Goal: Transaction & Acquisition: Purchase product/service

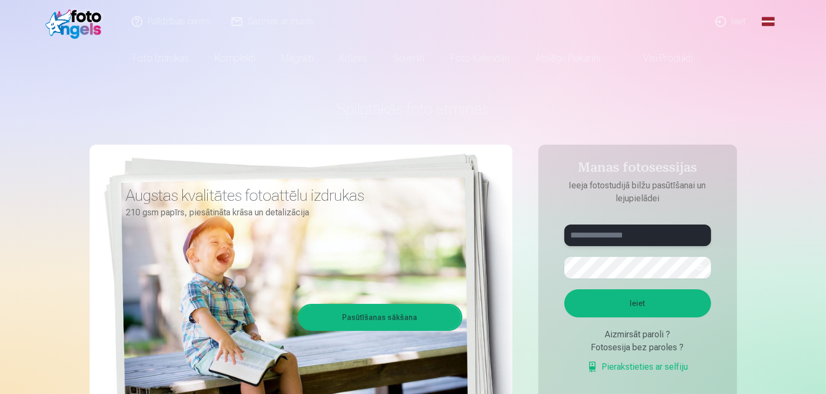
click at [640, 236] on input "text" at bounding box center [637, 235] width 147 height 22
type input "**********"
click at [564, 289] on button "Ieiet" at bounding box center [637, 303] width 147 height 28
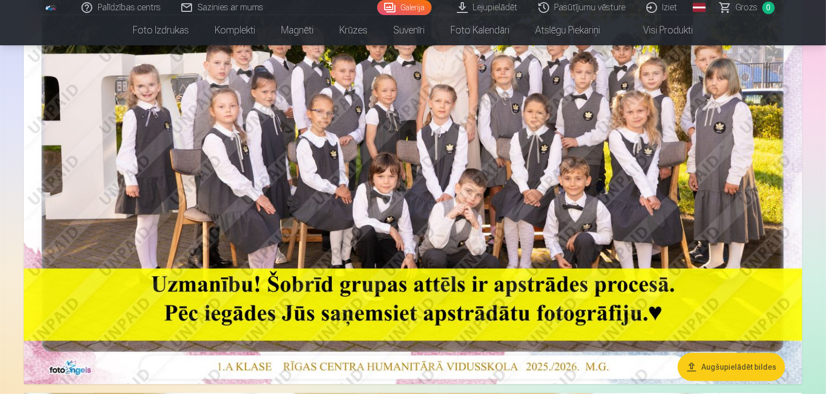
scroll to position [270, 0]
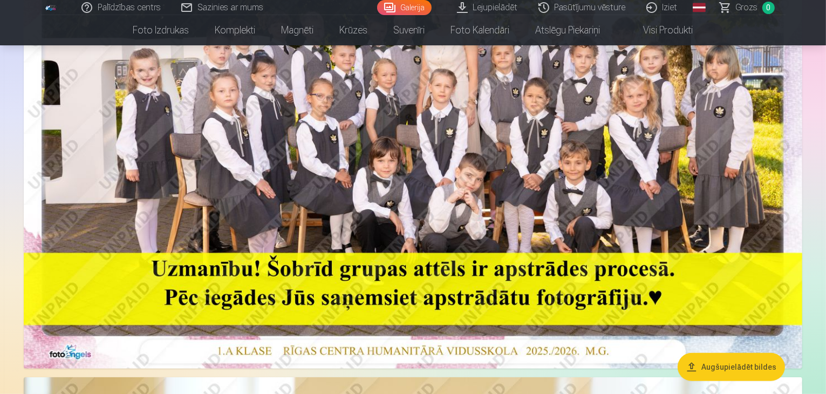
click at [415, 141] on img at bounding box center [413, 108] width 778 height 519
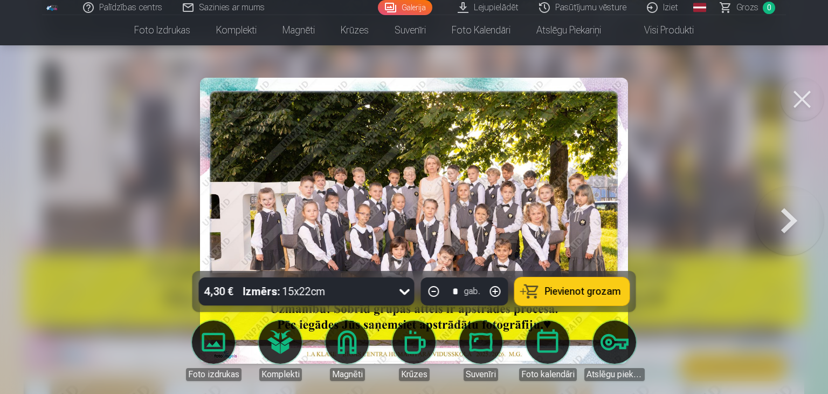
click at [591, 154] on img at bounding box center [414, 221] width 428 height 286
click at [627, 162] on img at bounding box center [414, 221] width 428 height 286
click at [794, 98] on button at bounding box center [802, 99] width 43 height 43
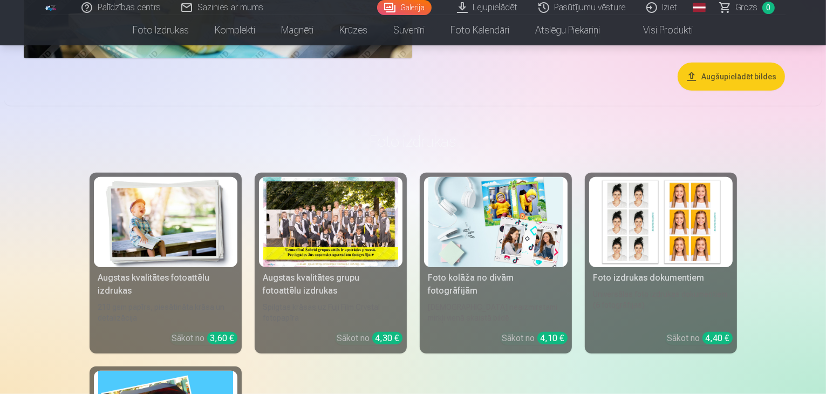
scroll to position [4962, 0]
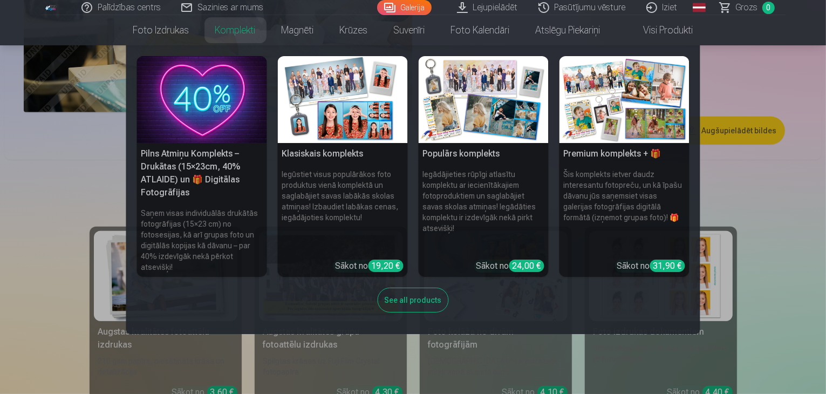
click at [217, 38] on link "Komplekti" at bounding box center [235, 30] width 66 height 30
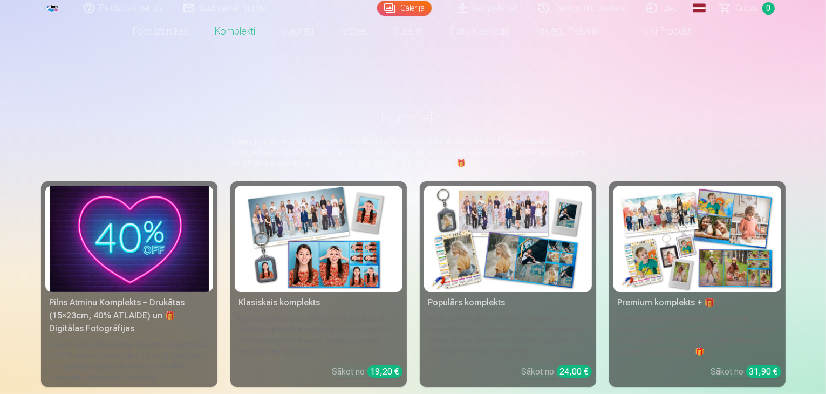
scroll to position [54, 0]
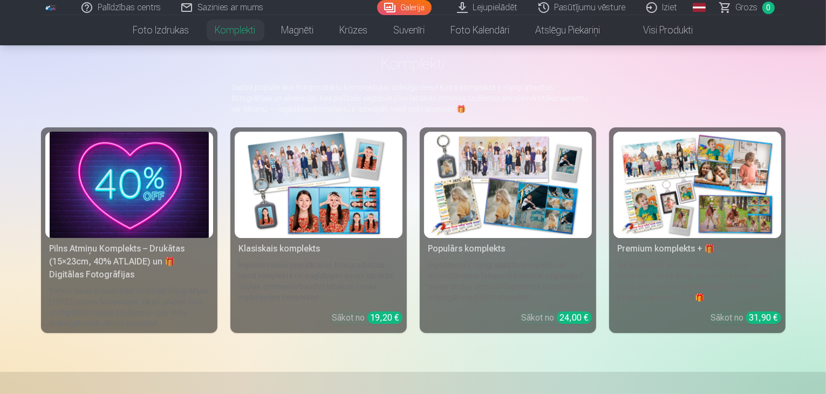
click at [279, 255] on div "Klasiskais komplekts" at bounding box center [319, 248] width 168 height 13
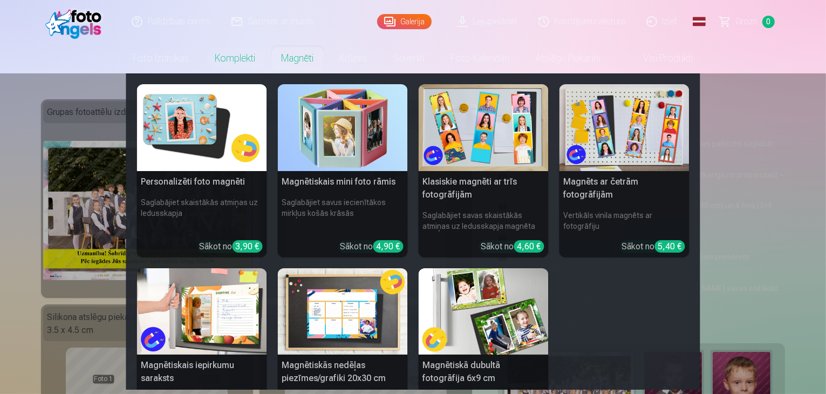
click at [303, 66] on link "Magnēti" at bounding box center [298, 58] width 58 height 30
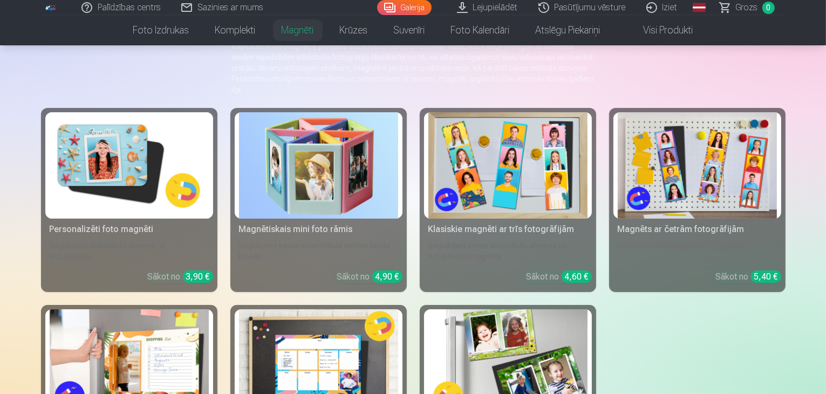
scroll to position [108, 0]
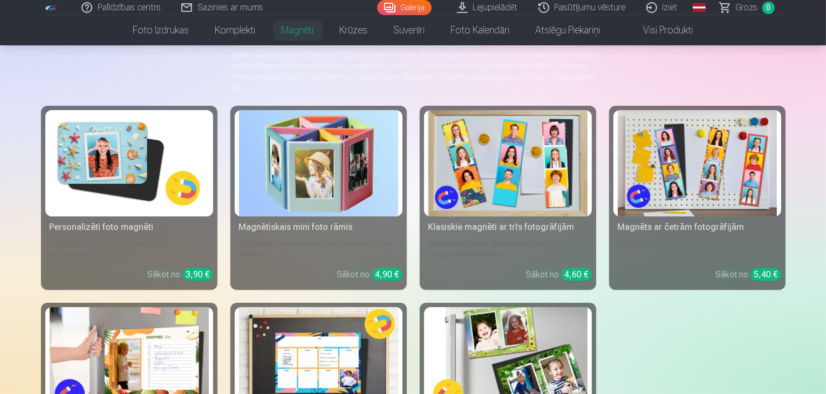
click at [84, 228] on div "Personalizēti foto magnēti" at bounding box center [129, 227] width 168 height 13
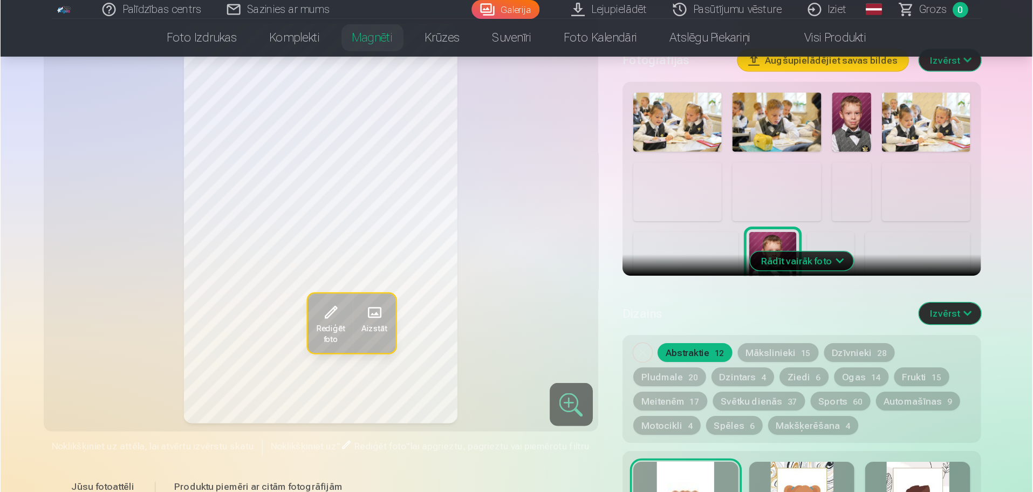
scroll to position [324, 0]
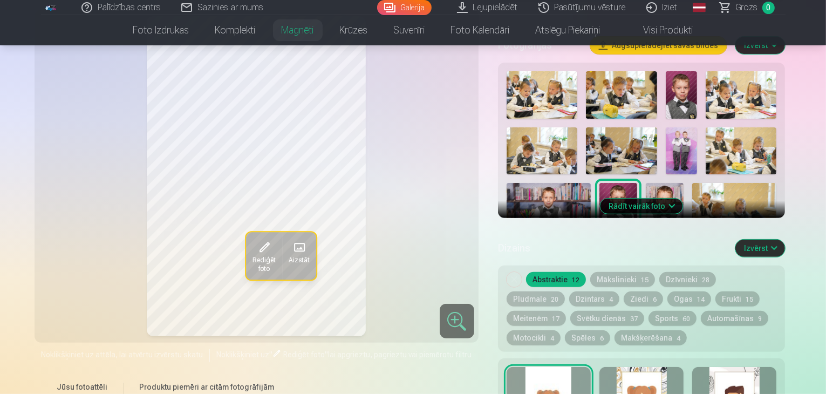
click at [697, 98] on img at bounding box center [681, 94] width 31 height 47
click at [604, 194] on img at bounding box center [618, 211] width 38 height 56
click at [697, 81] on img at bounding box center [681, 94] width 31 height 47
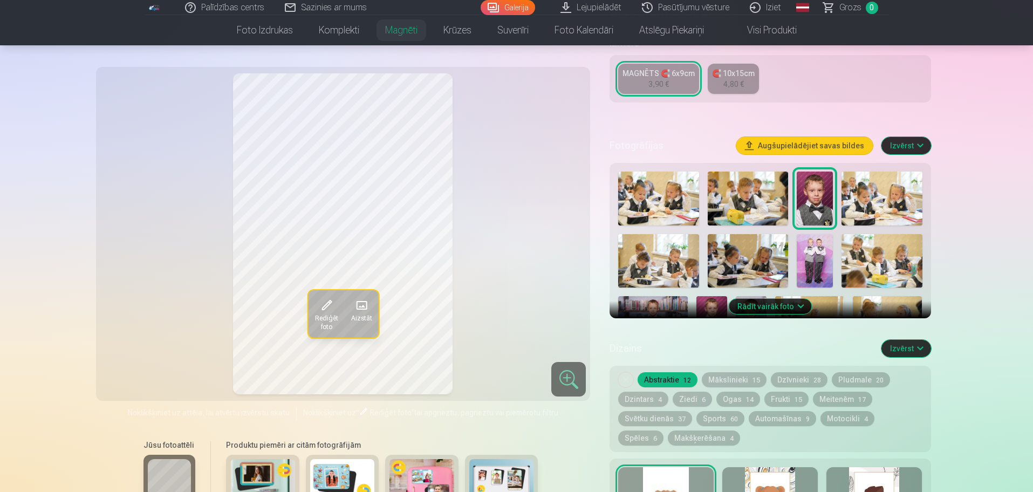
scroll to position [256, 0]
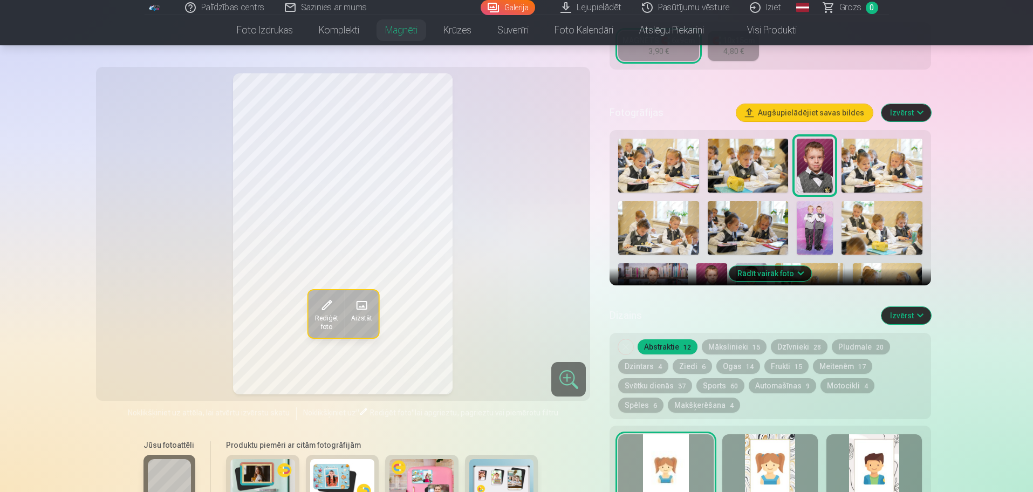
click at [792, 266] on button "Rādīt vairāk foto" at bounding box center [770, 273] width 83 height 15
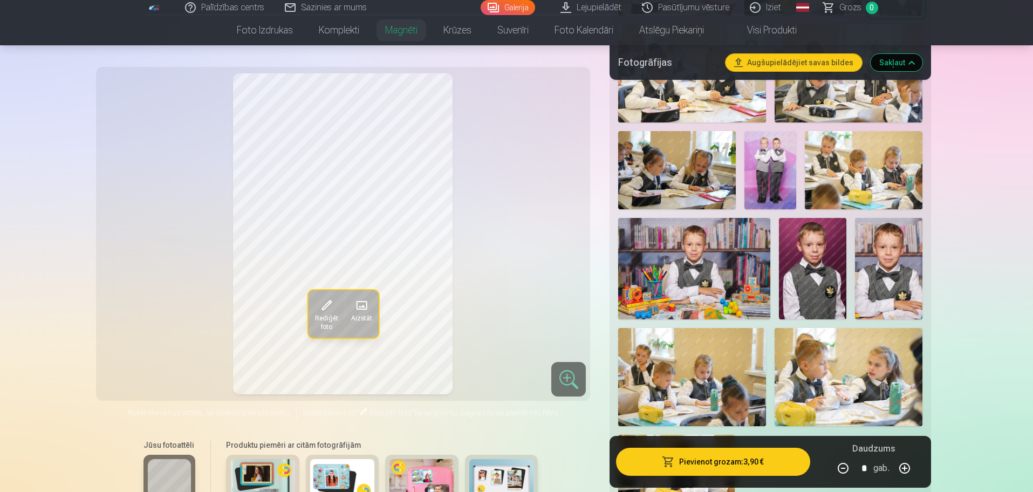
scroll to position [458, 0]
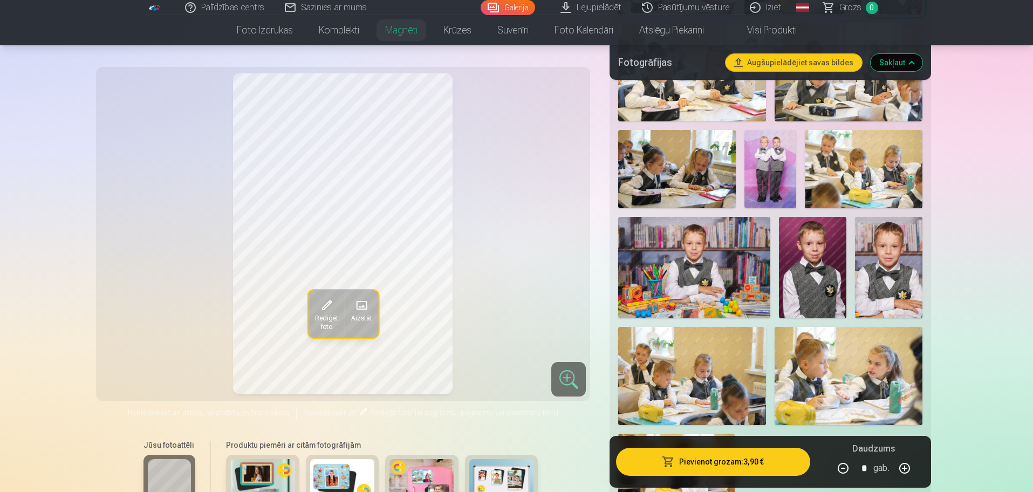
click at [825, 251] on img at bounding box center [888, 267] width 67 height 101
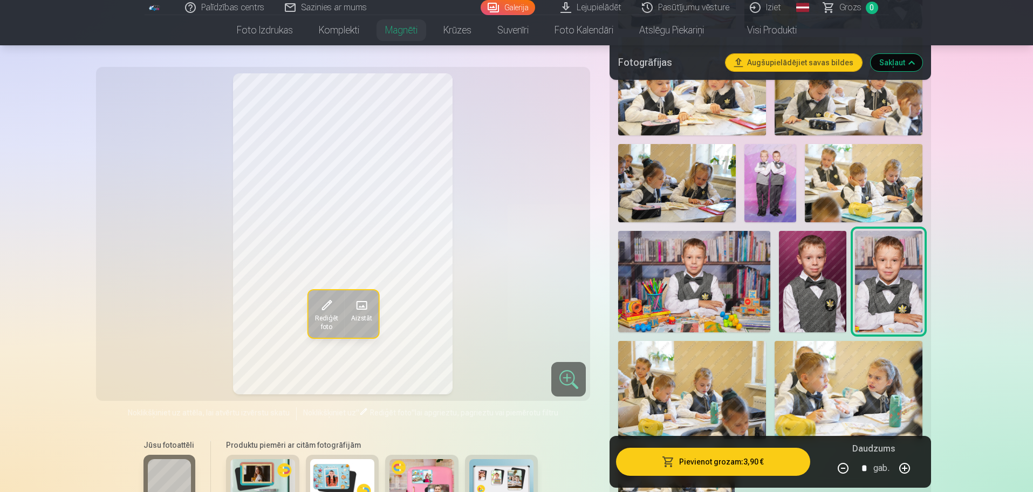
scroll to position [472, 0]
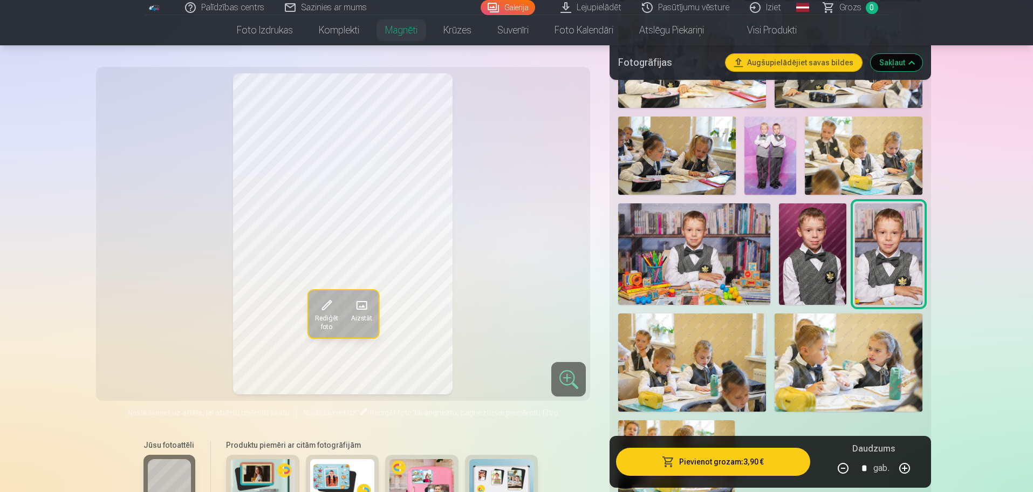
drag, startPoint x: 51, startPoint y: 263, endPoint x: 48, endPoint y: 307, distance: 44.3
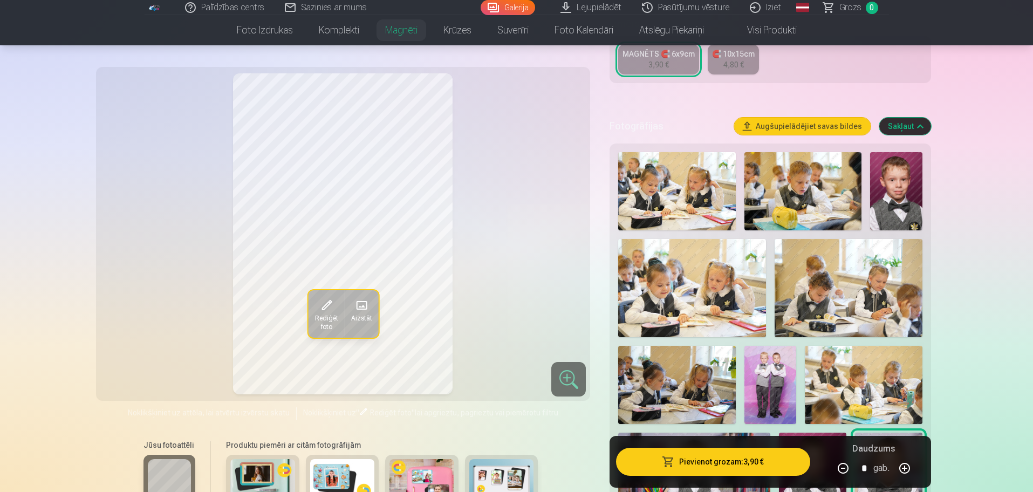
scroll to position [135, 0]
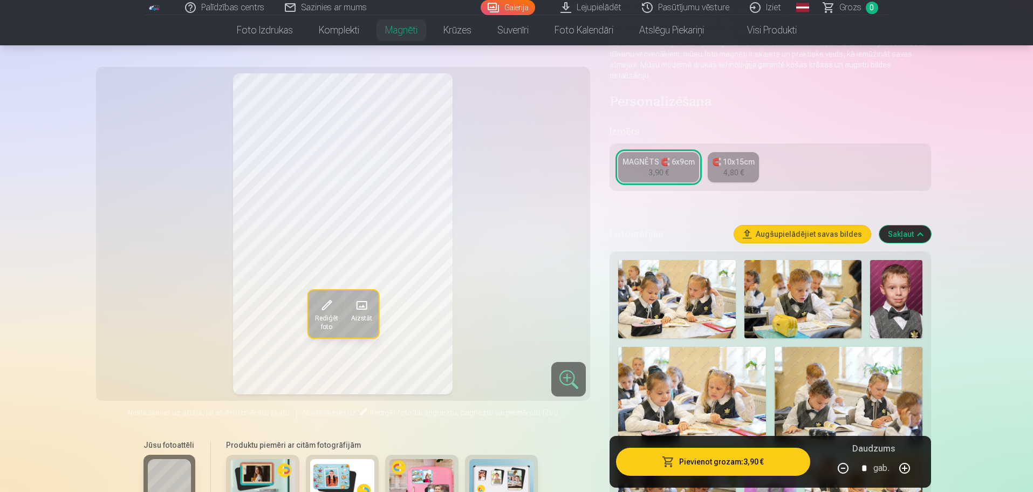
click at [825, 225] on button "Sakļaut" at bounding box center [905, 233] width 52 height 17
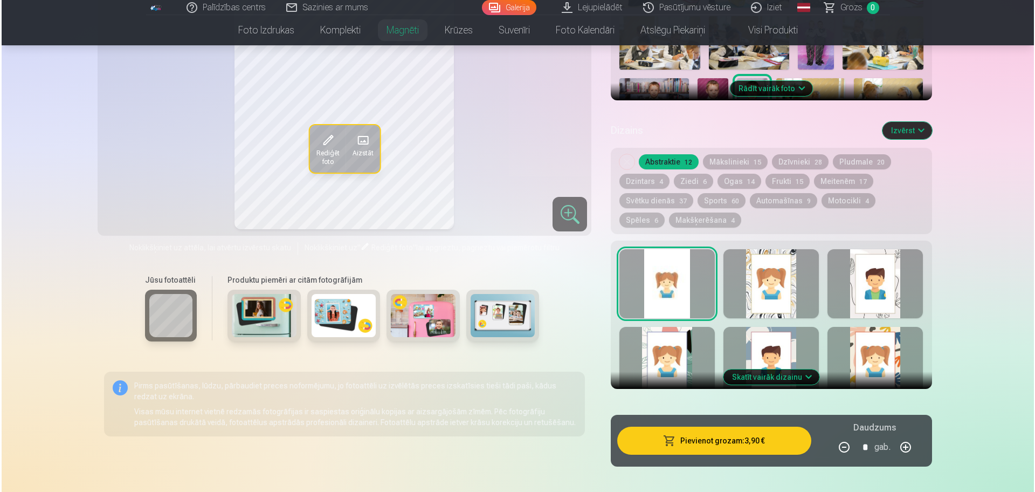
scroll to position [459, 0]
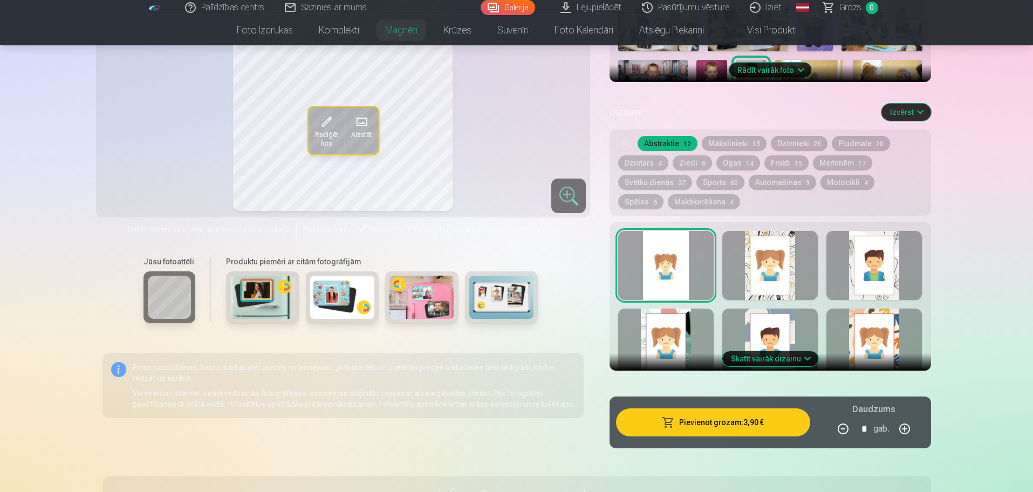
click at [825, 393] on button "button" at bounding box center [904, 429] width 26 height 26
type input "*"
click at [716, 393] on button "Pievienot grozam : 7,80 €" at bounding box center [713, 422] width 194 height 28
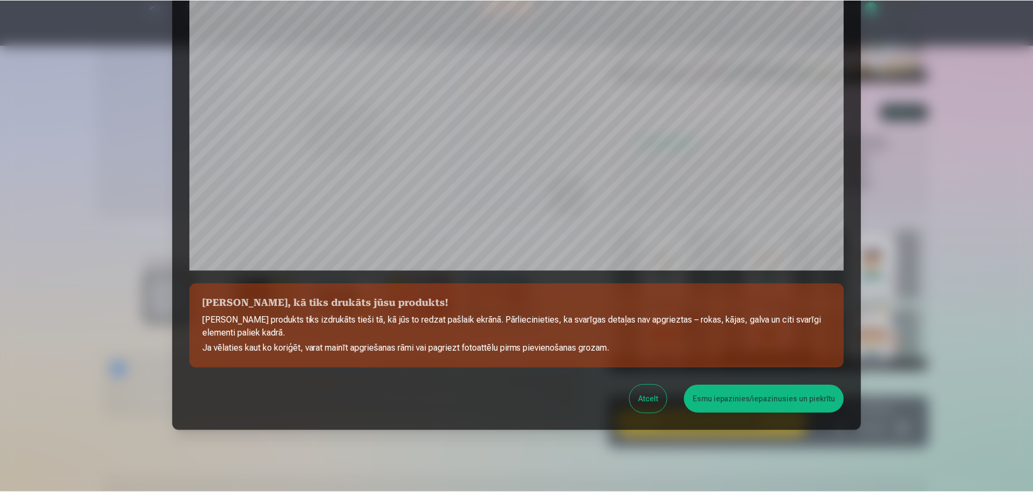
scroll to position [270, 0]
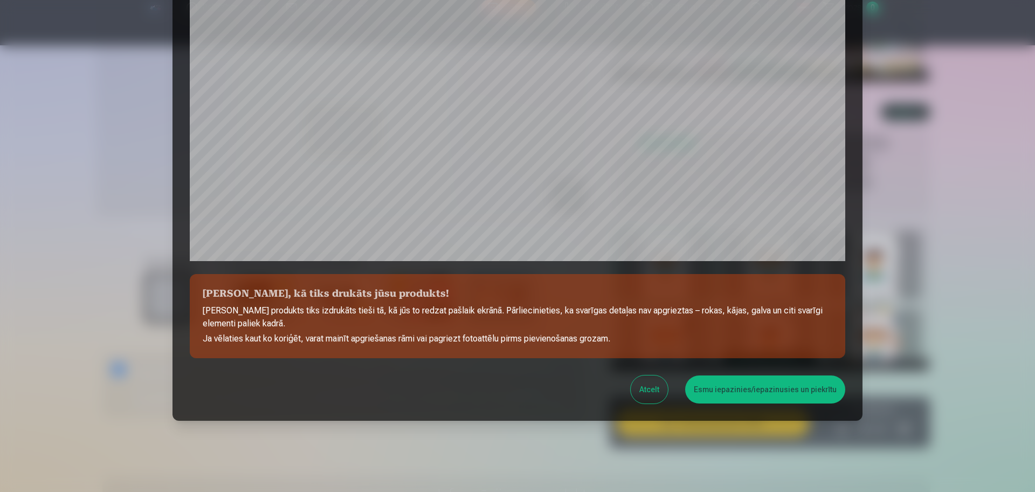
click at [770, 389] on button "Esmu iepazinies/iepazinusies un piekrītu" at bounding box center [765, 389] width 160 height 28
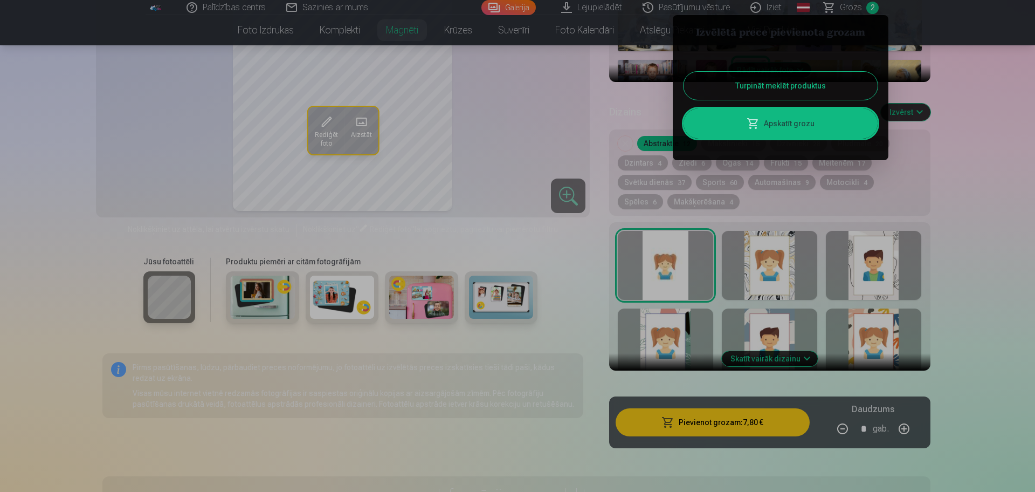
click at [781, 80] on button "Turpināt meklēt produktus" at bounding box center [781, 86] width 194 height 28
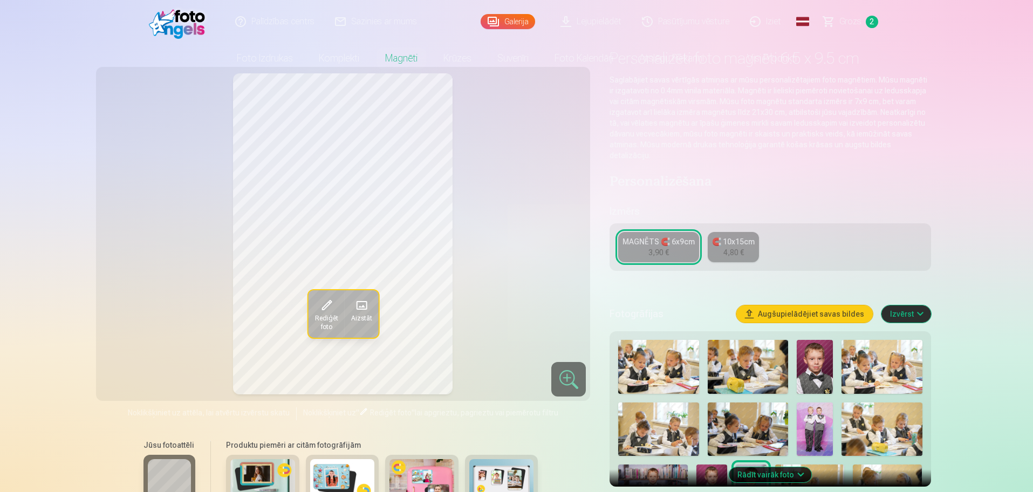
scroll to position [0, 0]
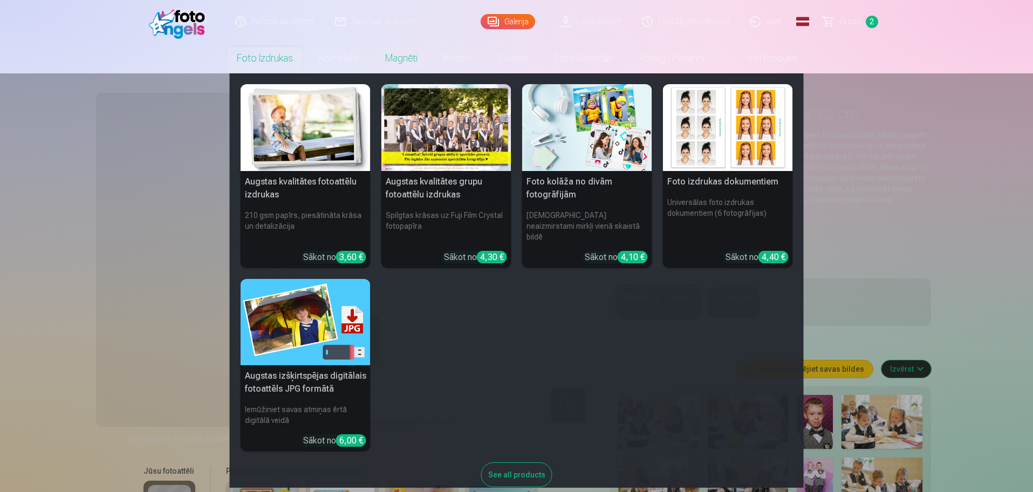
click at [245, 57] on link "Foto izdrukas" at bounding box center [265, 58] width 82 height 30
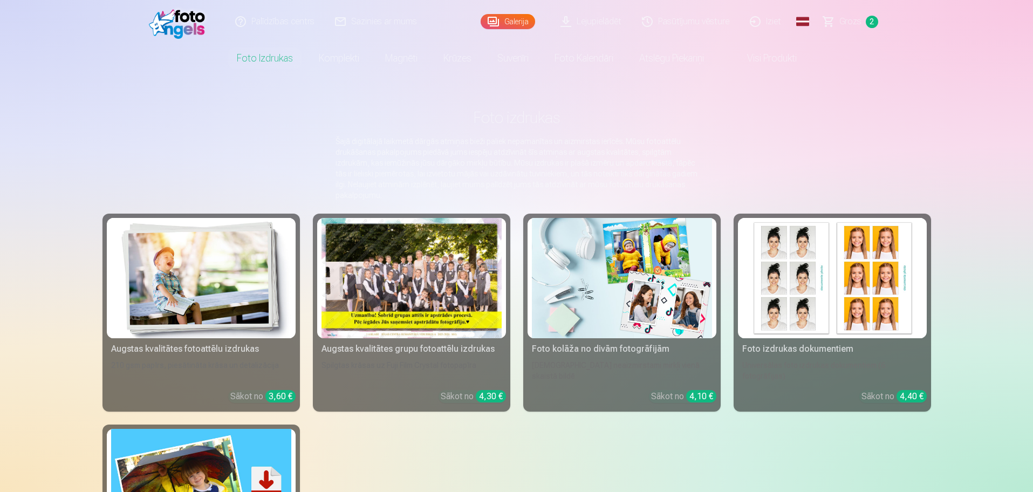
click at [404, 292] on div at bounding box center [411, 278] width 180 height 120
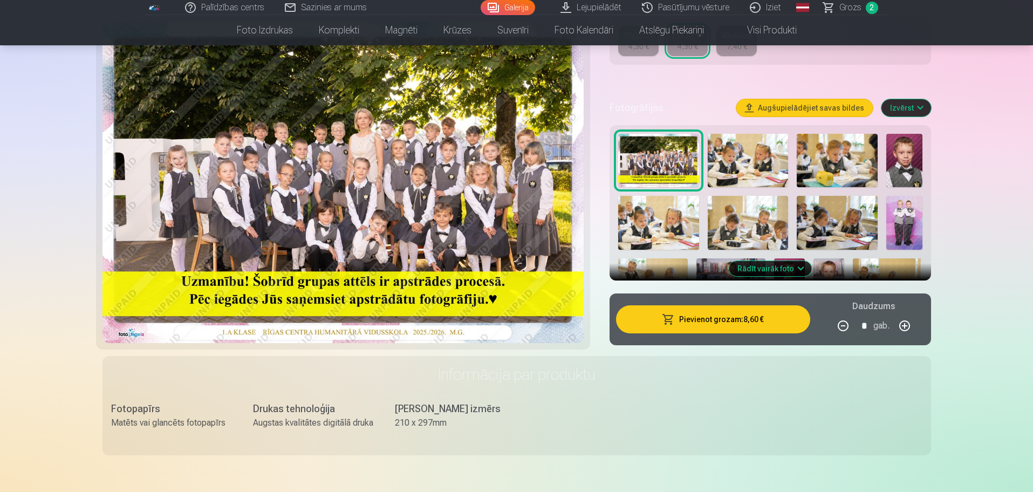
scroll to position [404, 0]
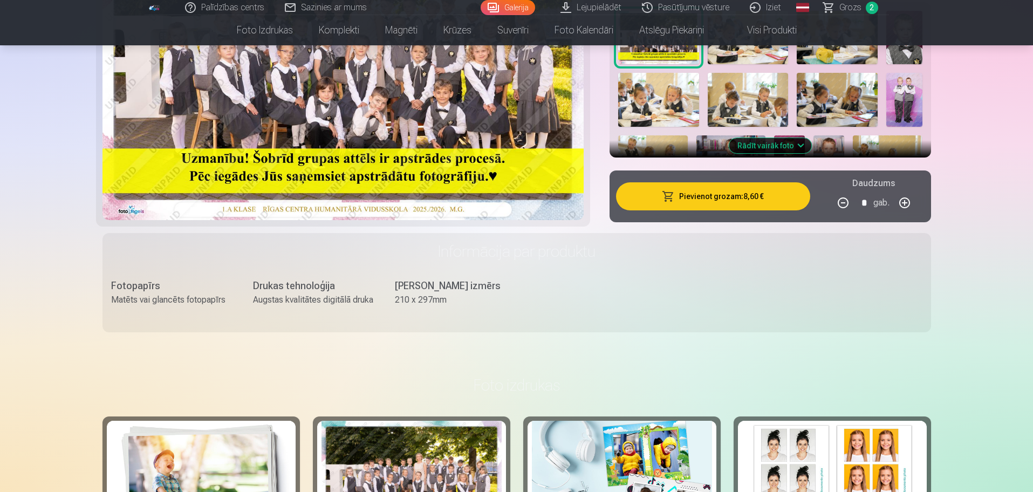
click at [690, 194] on button "Pievienot grozam : 8,60 €" at bounding box center [713, 196] width 194 height 28
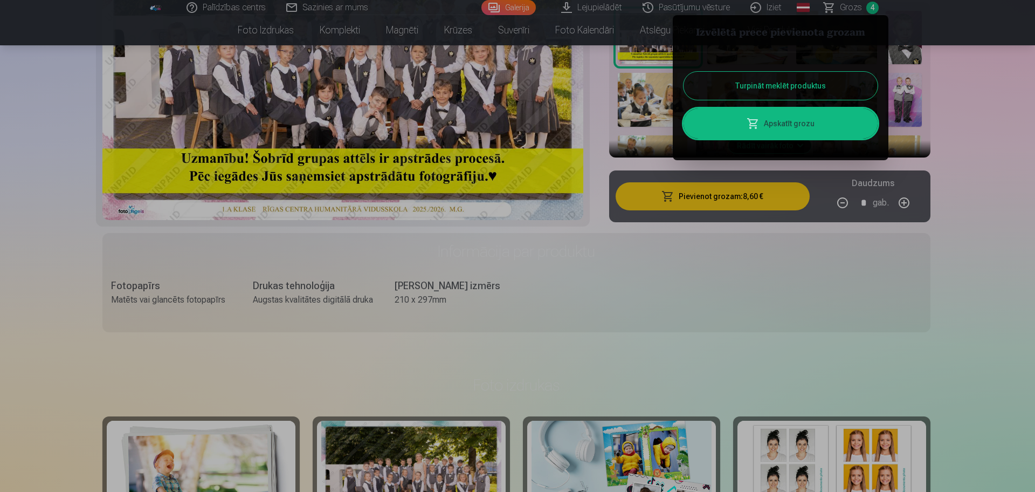
click at [752, 84] on button "Turpināt meklēt produktus" at bounding box center [781, 86] width 194 height 28
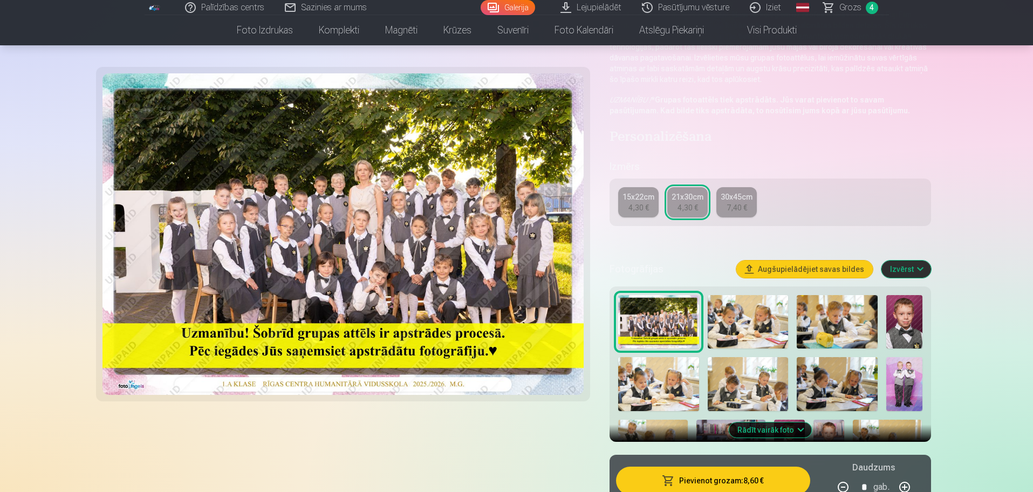
scroll to position [135, 0]
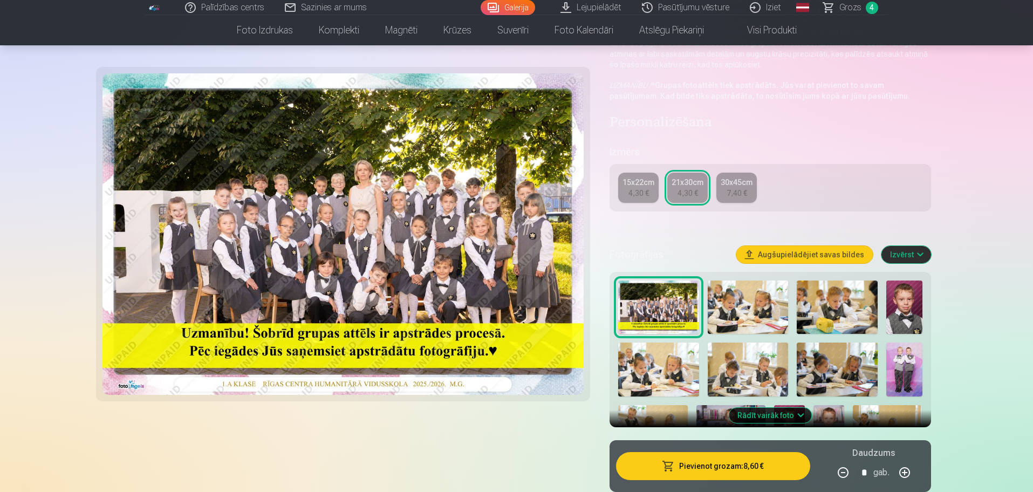
click at [825, 253] on button "Izvērst" at bounding box center [906, 254] width 50 height 17
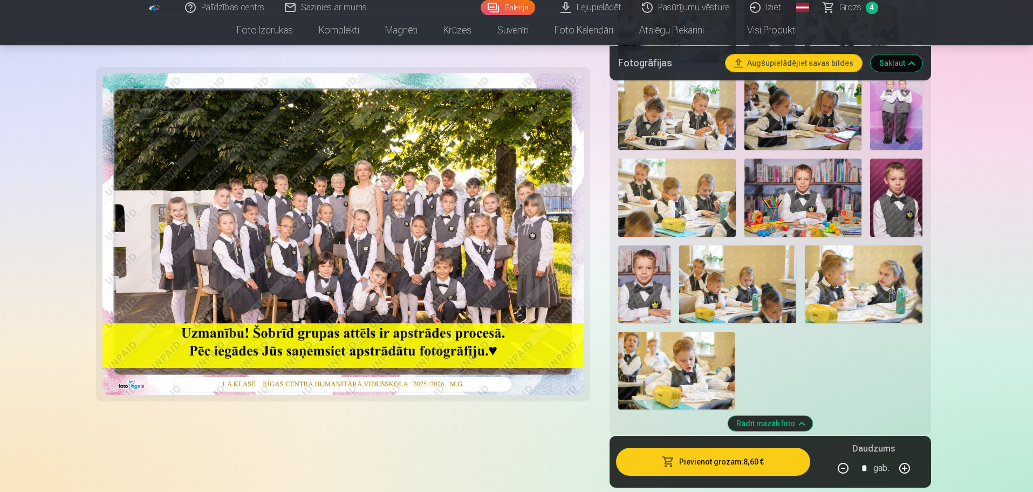
scroll to position [539, 0]
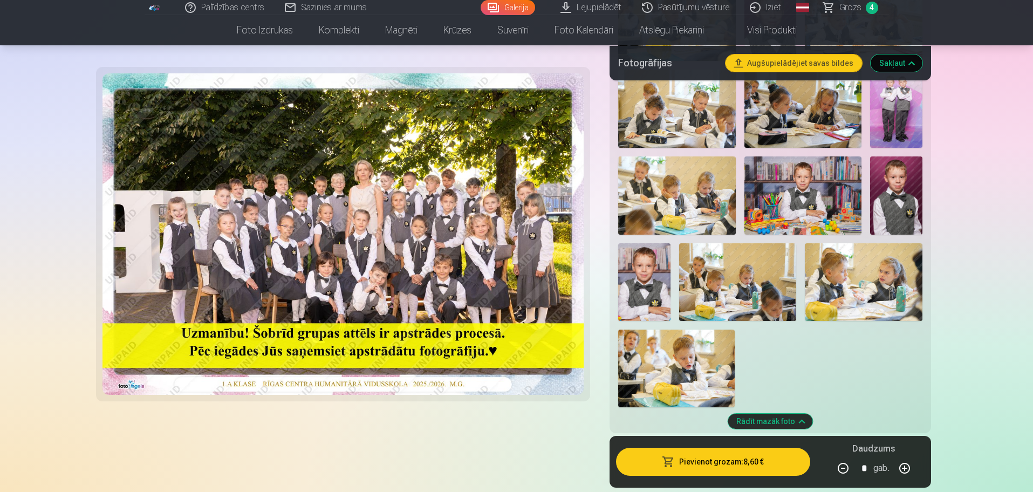
click at [825, 289] on img at bounding box center [863, 282] width 117 height 78
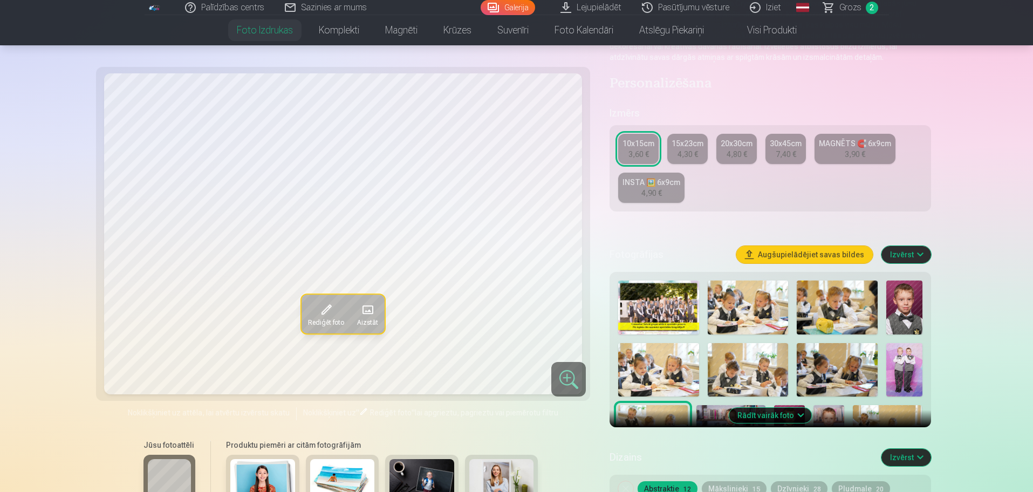
scroll to position [135, 0]
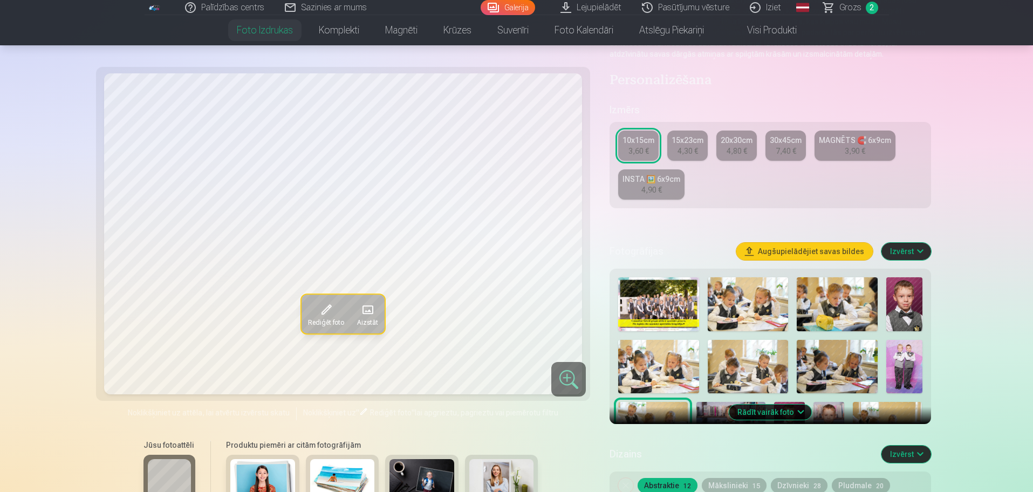
click at [901, 248] on button "Izvērst" at bounding box center [906, 251] width 50 height 17
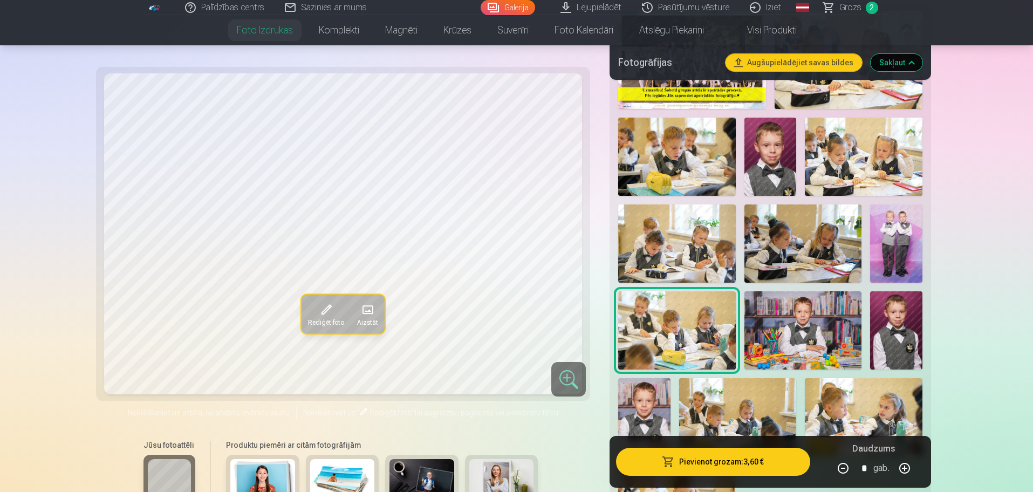
scroll to position [404, 0]
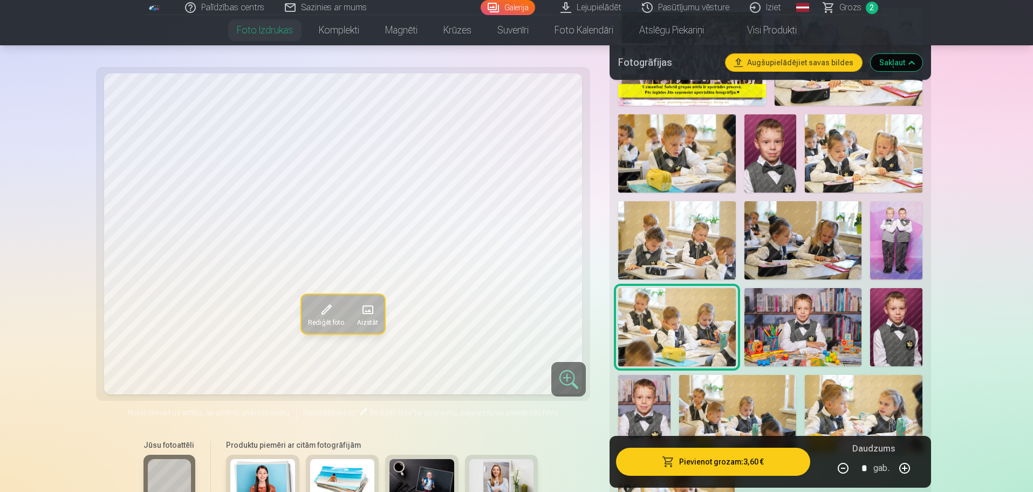
click at [792, 325] on img at bounding box center [802, 327] width 117 height 78
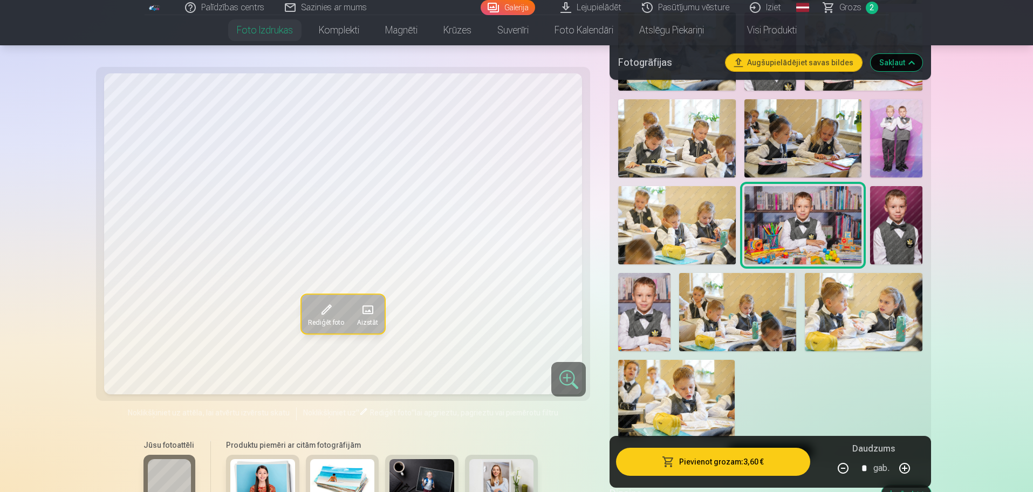
scroll to position [539, 0]
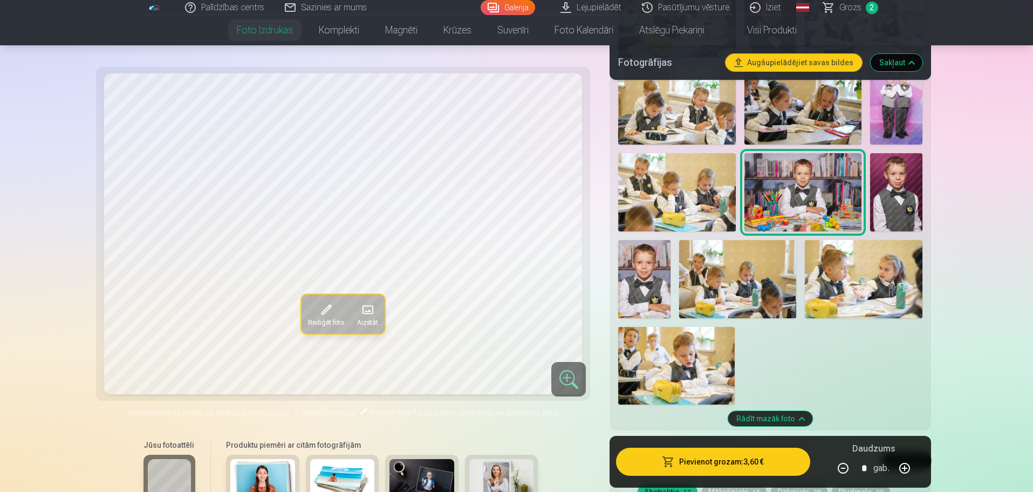
click at [895, 65] on button "Sakļaut" at bounding box center [896, 62] width 52 height 17
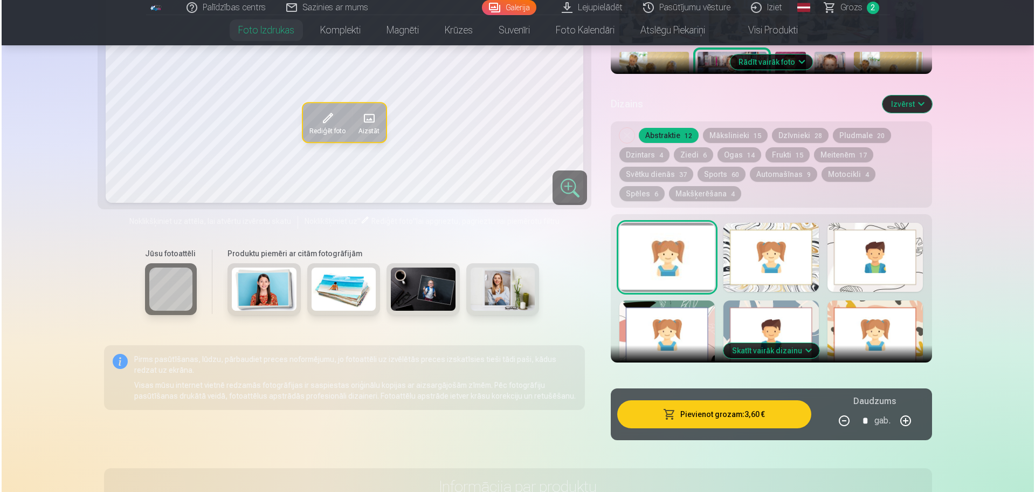
scroll to position [555, 0]
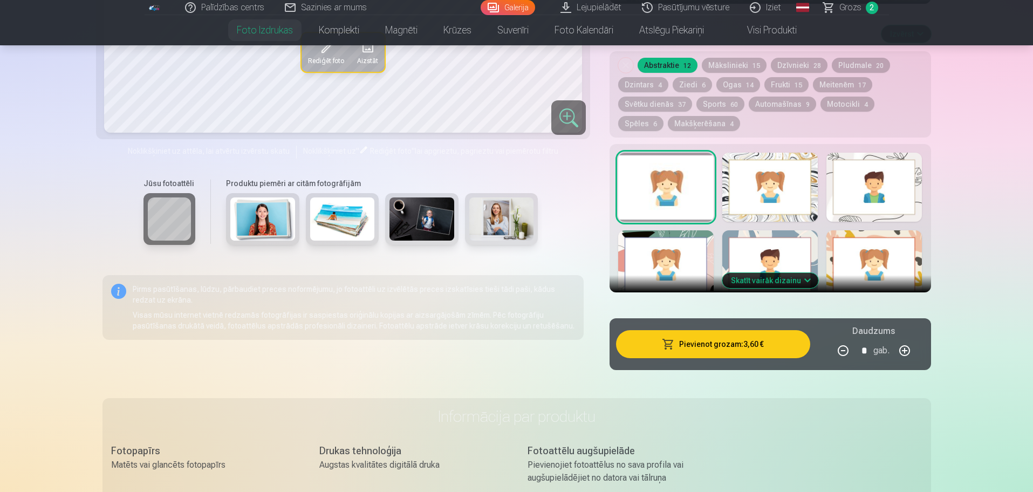
click at [738, 338] on button "Pievienot grozam : 3,60 €" at bounding box center [713, 344] width 194 height 28
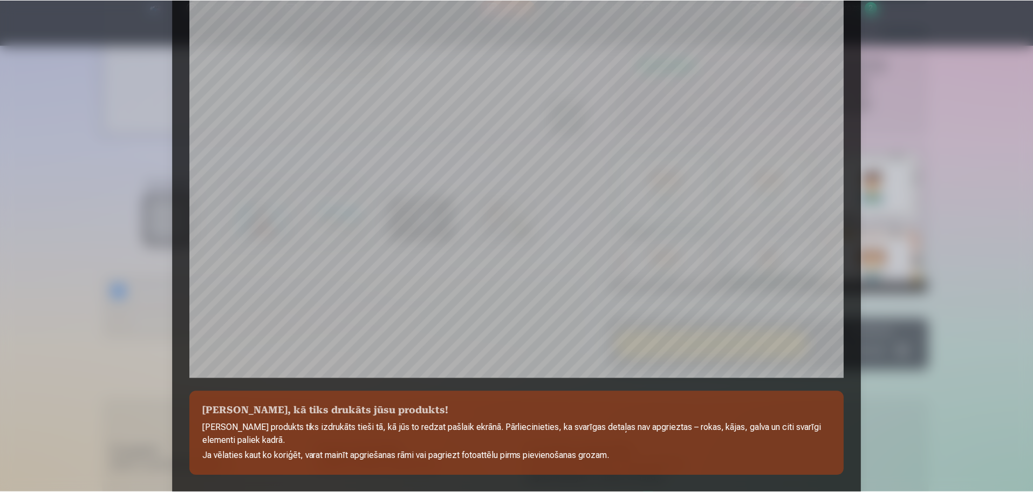
scroll to position [217, 0]
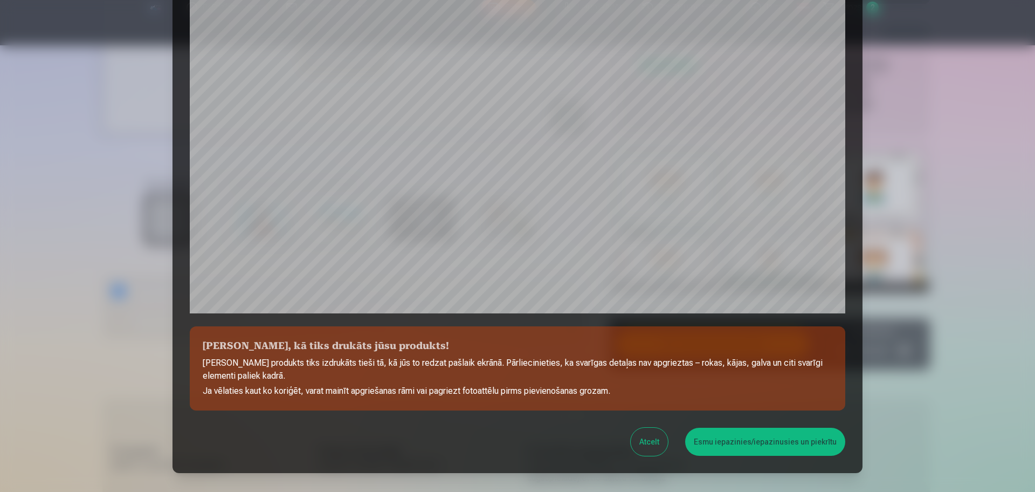
click at [655, 435] on button "Atcelt" at bounding box center [649, 442] width 37 height 28
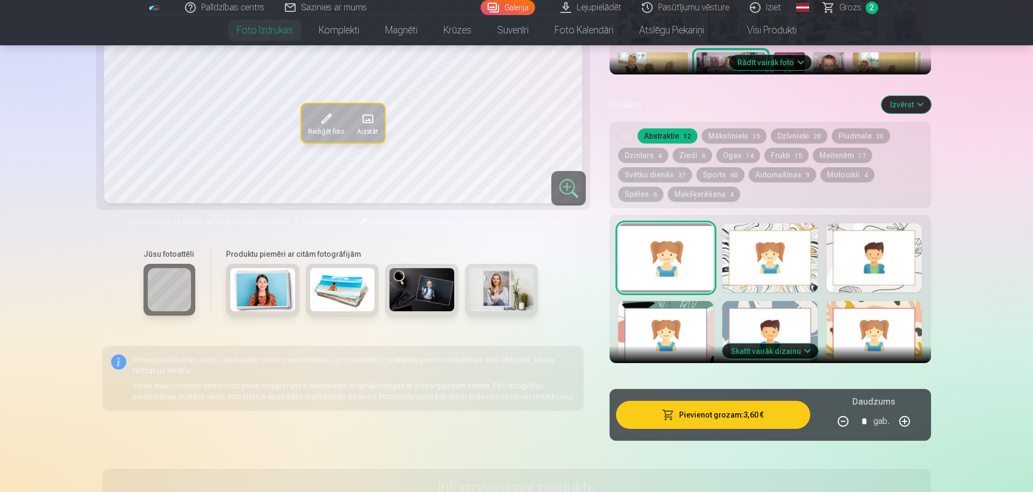
scroll to position [488, 0]
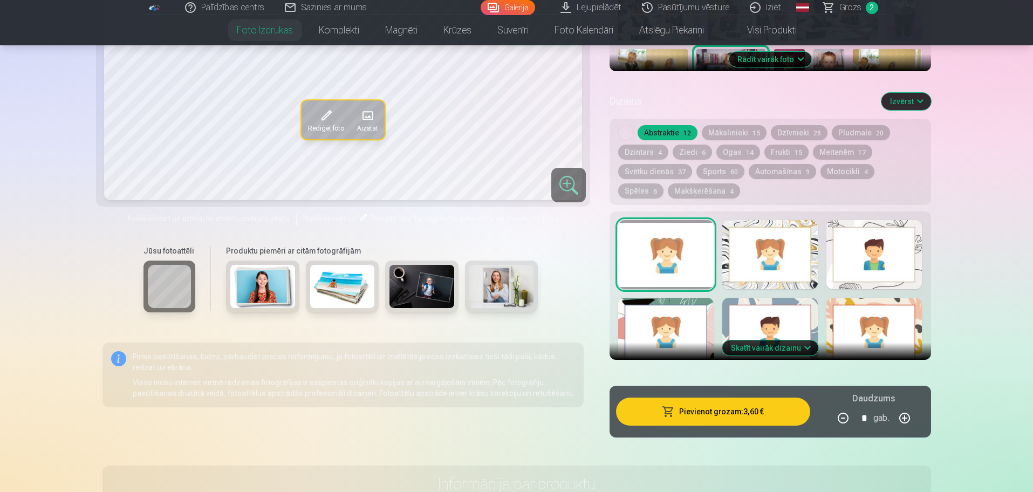
click at [790, 340] on button "Skatīt vairāk dizainu" at bounding box center [770, 347] width 96 height 15
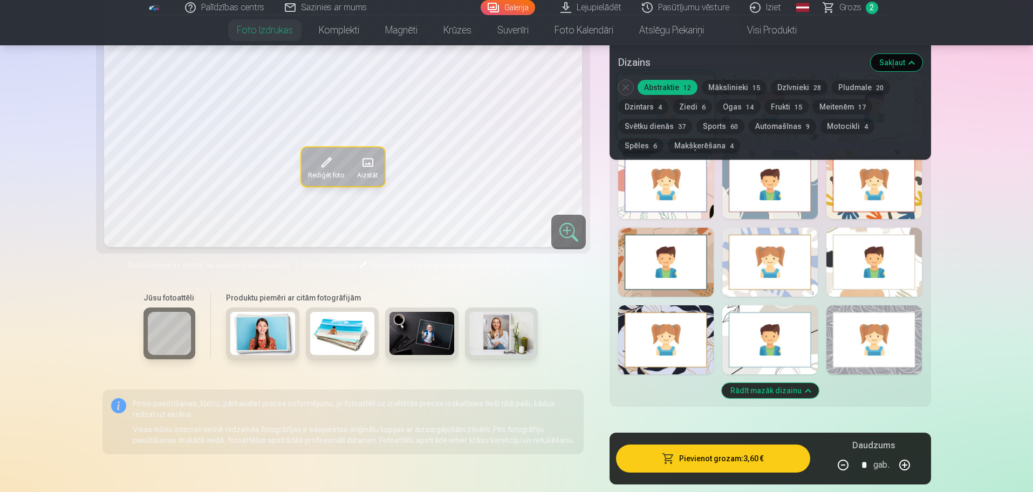
scroll to position [555, 0]
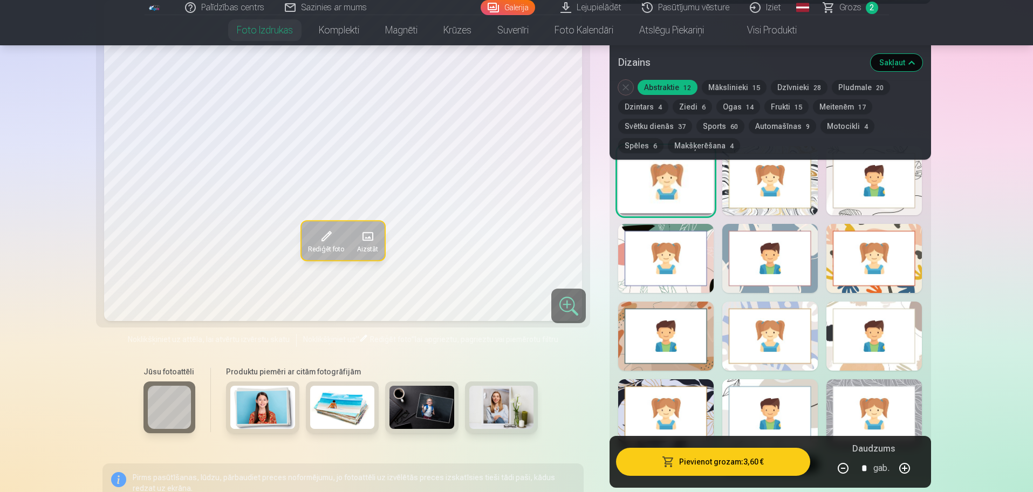
click at [668, 265] on div at bounding box center [665, 258] width 95 height 69
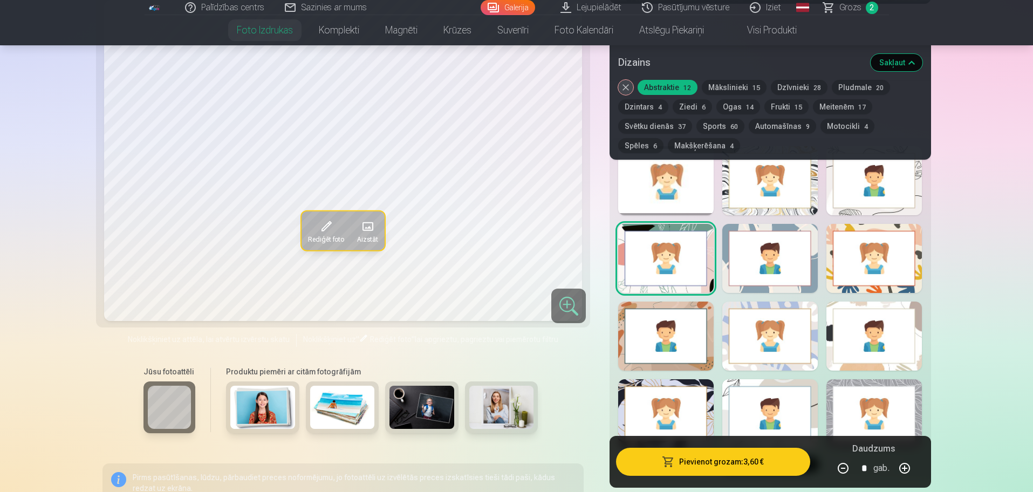
click at [656, 192] on div at bounding box center [665, 180] width 95 height 69
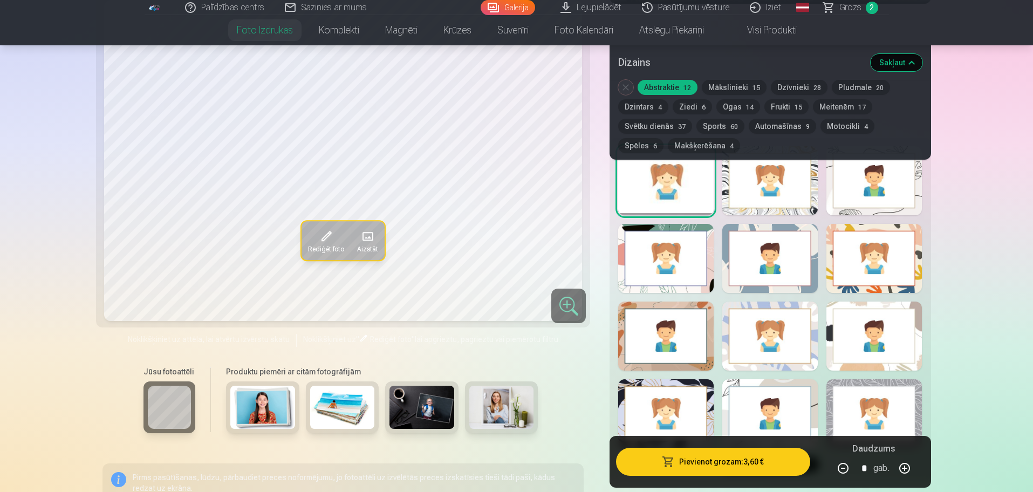
scroll to position [622, 0]
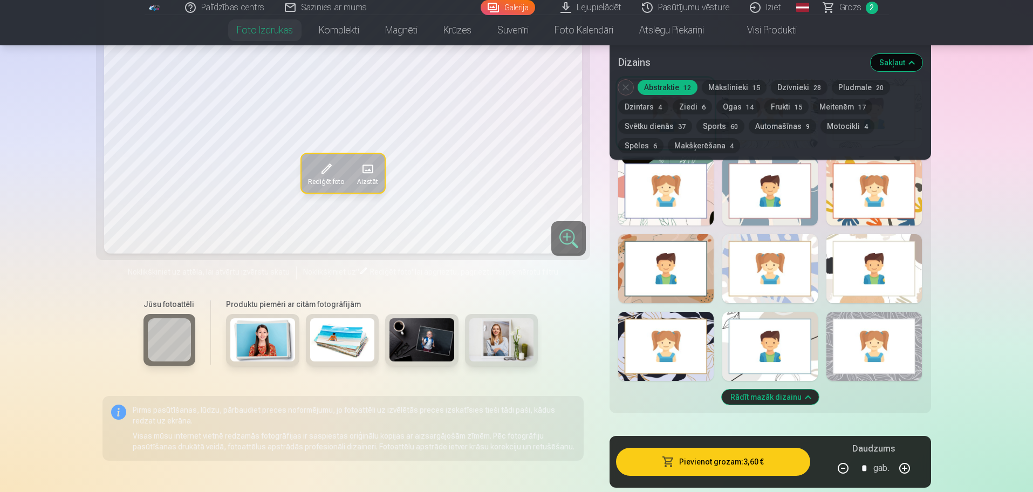
click at [748, 396] on button "Rādīt mazāk dizainu" at bounding box center [770, 396] width 97 height 15
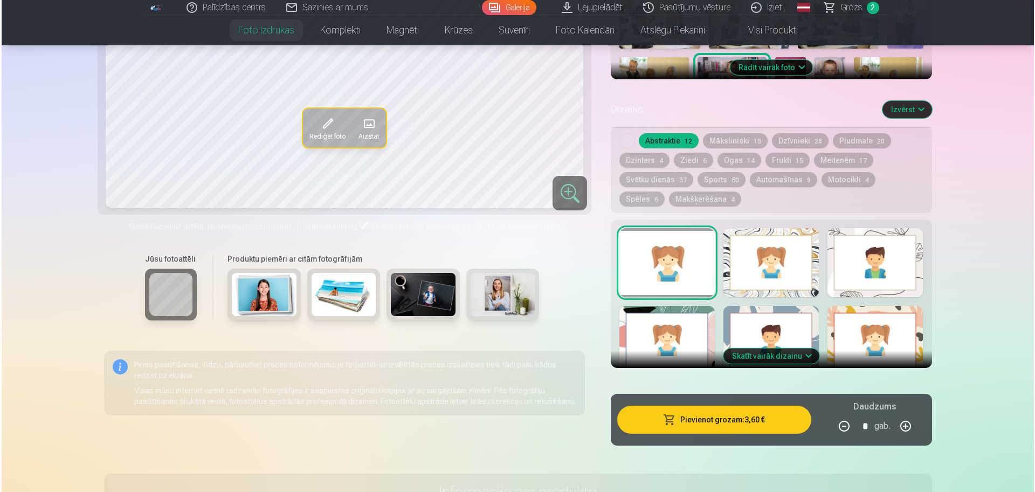
scroll to position [467, 0]
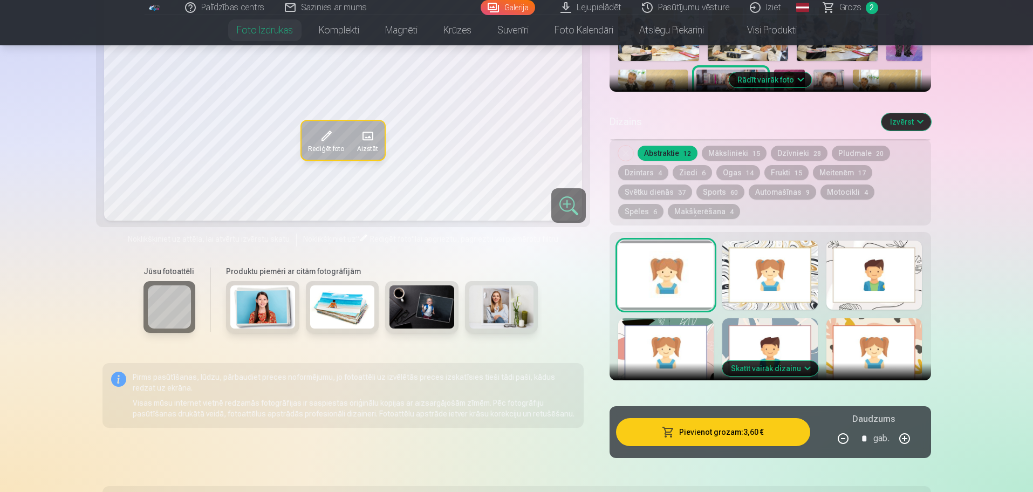
click at [698, 436] on button "Pievienot grozam : 3,60 €" at bounding box center [713, 432] width 194 height 28
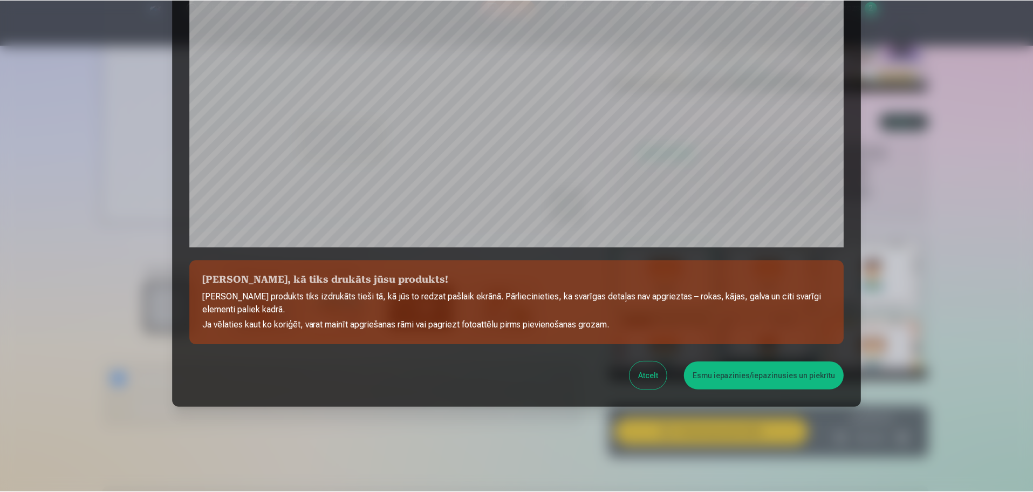
scroll to position [285, 0]
click at [711, 373] on button "Esmu iepazinies/iepazinusies un piekrītu" at bounding box center [765, 374] width 160 height 28
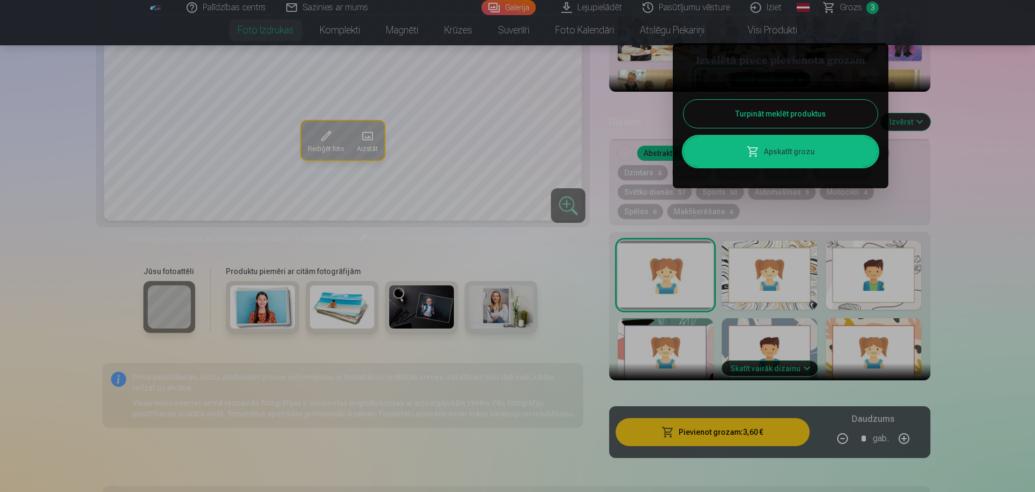
click at [788, 118] on button "Turpināt meklēt produktus" at bounding box center [781, 114] width 194 height 28
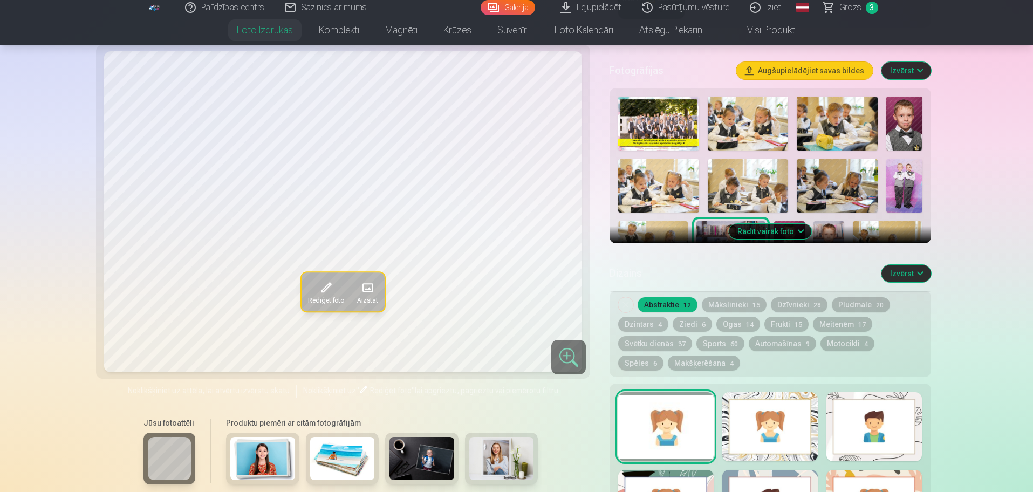
scroll to position [265, 0]
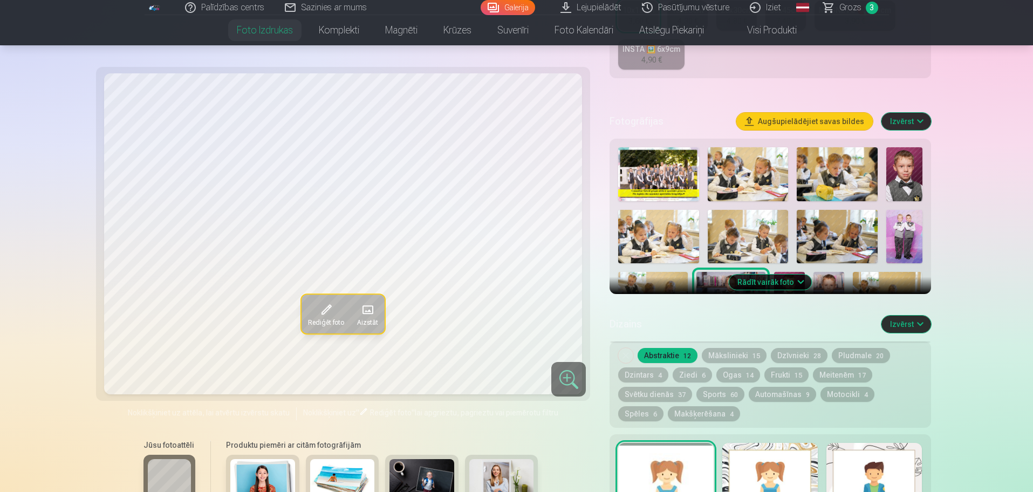
click at [778, 279] on button "Rādīt vairāk foto" at bounding box center [770, 282] width 83 height 15
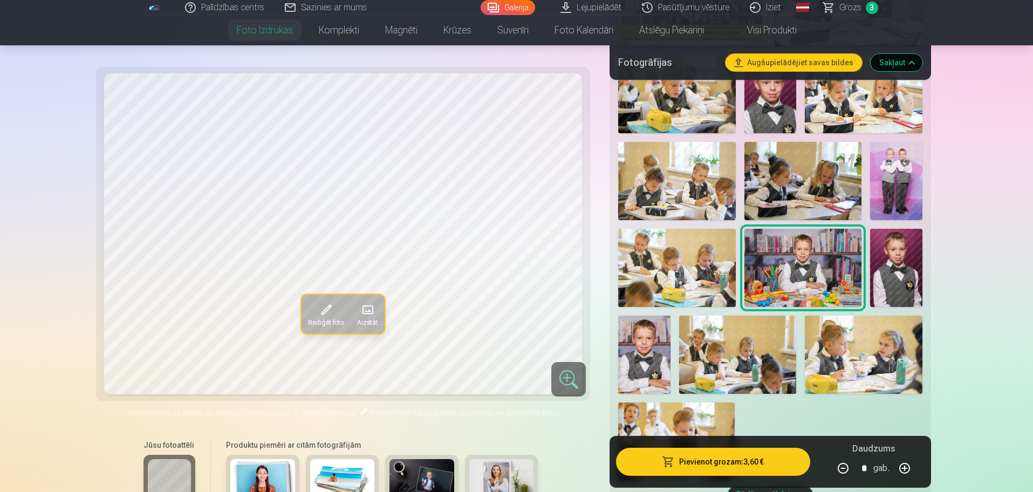
scroll to position [467, 0]
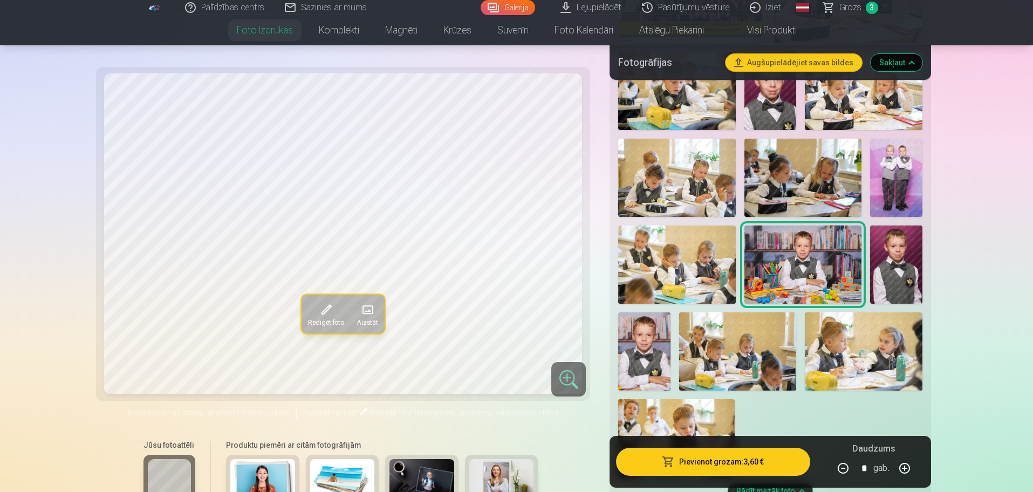
click at [703, 243] on img at bounding box center [676, 264] width 117 height 78
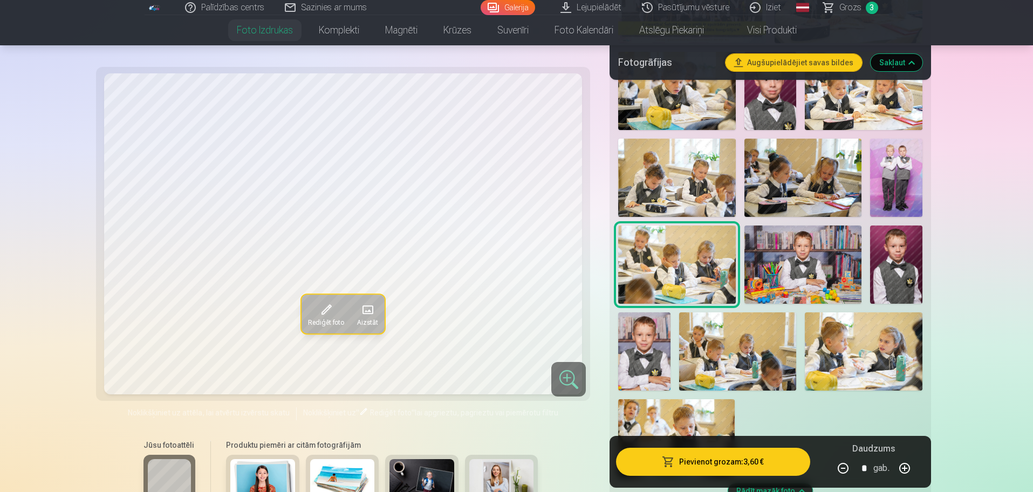
click at [719, 370] on img at bounding box center [737, 351] width 117 height 78
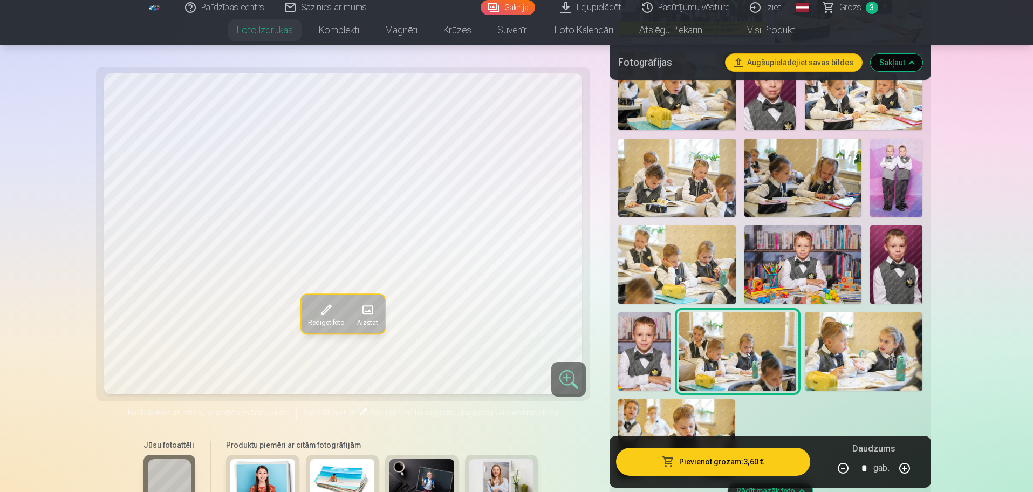
click at [719, 370] on img at bounding box center [737, 351] width 117 height 78
click at [870, 361] on img at bounding box center [863, 351] width 117 height 78
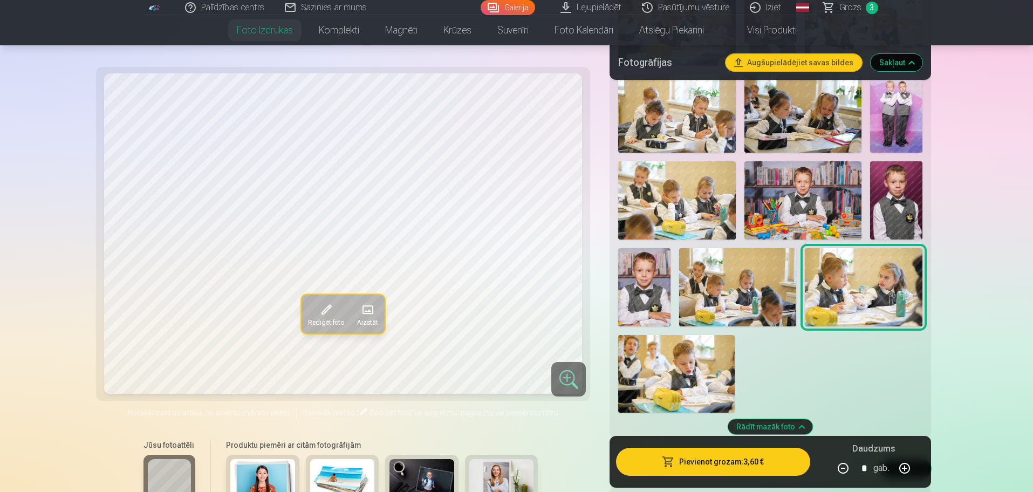
scroll to position [534, 0]
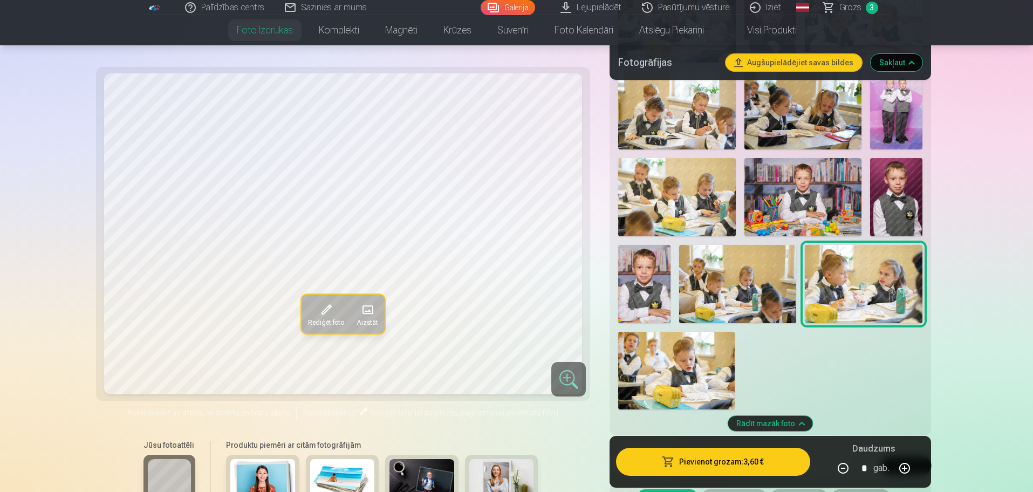
click at [674, 368] on img at bounding box center [676, 371] width 116 height 78
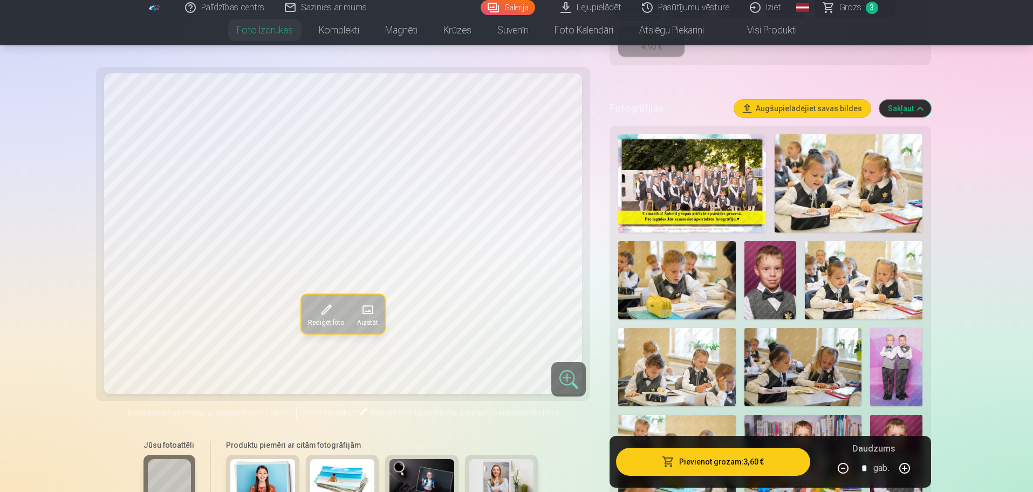
scroll to position [265, 0]
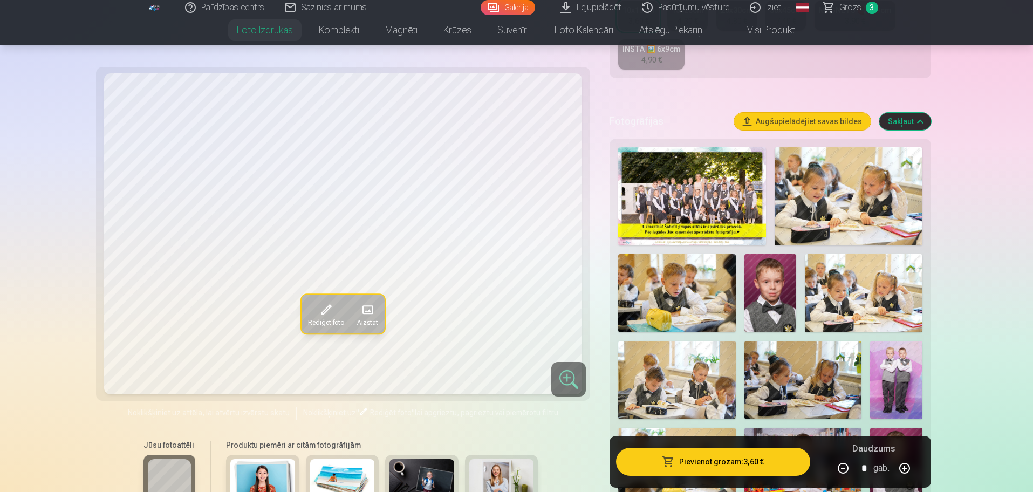
click at [677, 269] on img at bounding box center [676, 293] width 117 height 78
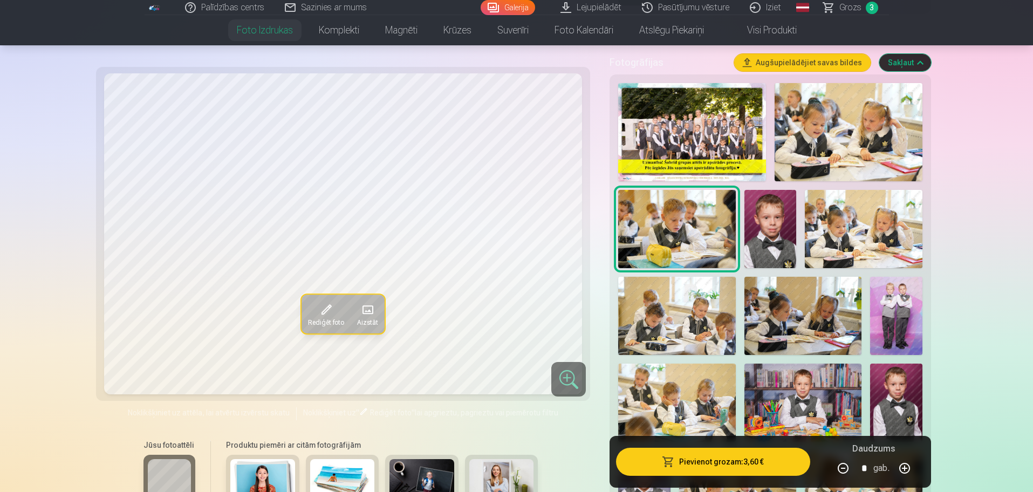
scroll to position [332, 0]
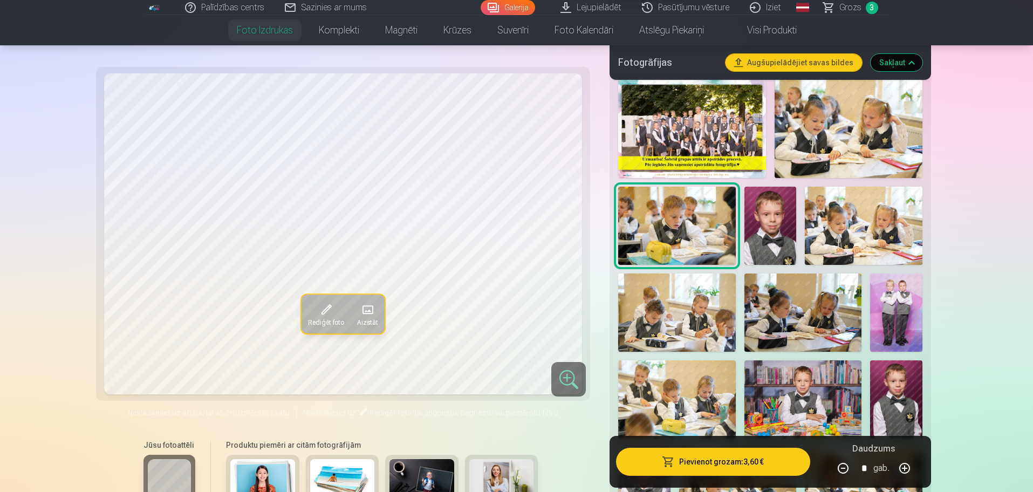
click at [683, 397] on img at bounding box center [676, 399] width 117 height 78
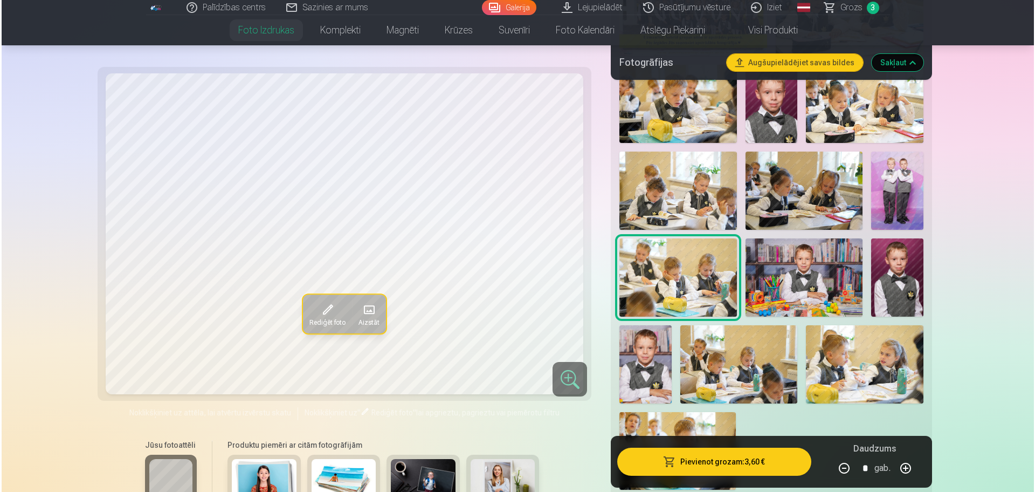
scroll to position [467, 0]
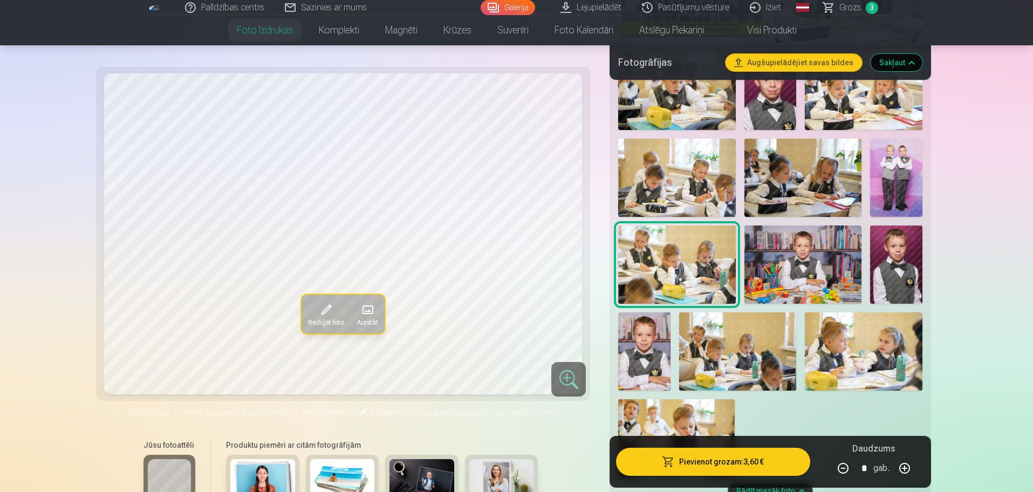
click at [739, 363] on img at bounding box center [737, 351] width 117 height 78
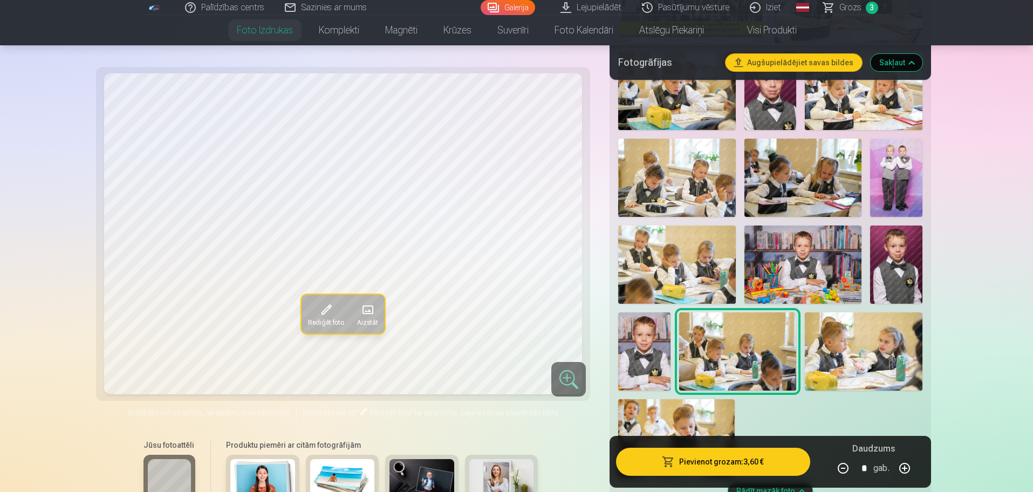
click at [739, 363] on img at bounding box center [737, 351] width 117 height 78
click at [894, 351] on img at bounding box center [863, 351] width 117 height 78
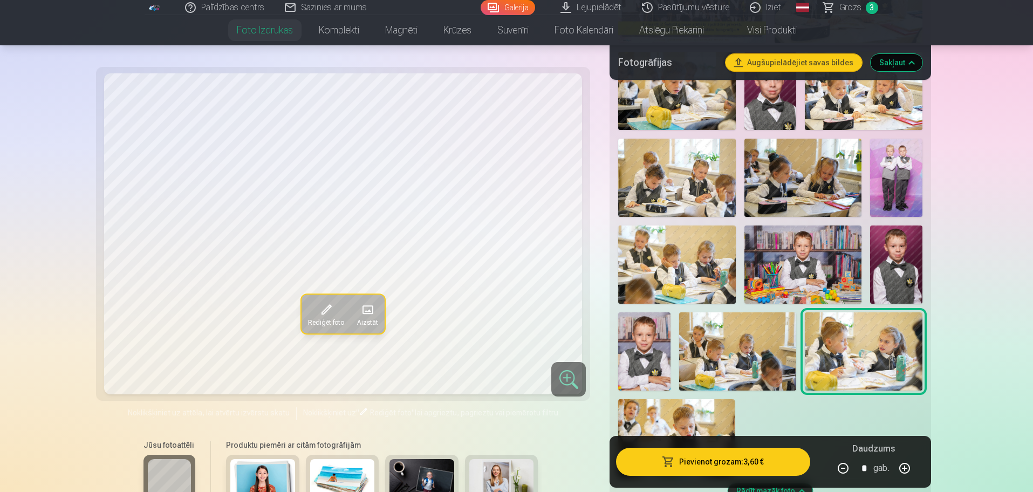
click at [724, 361] on img at bounding box center [737, 351] width 117 height 78
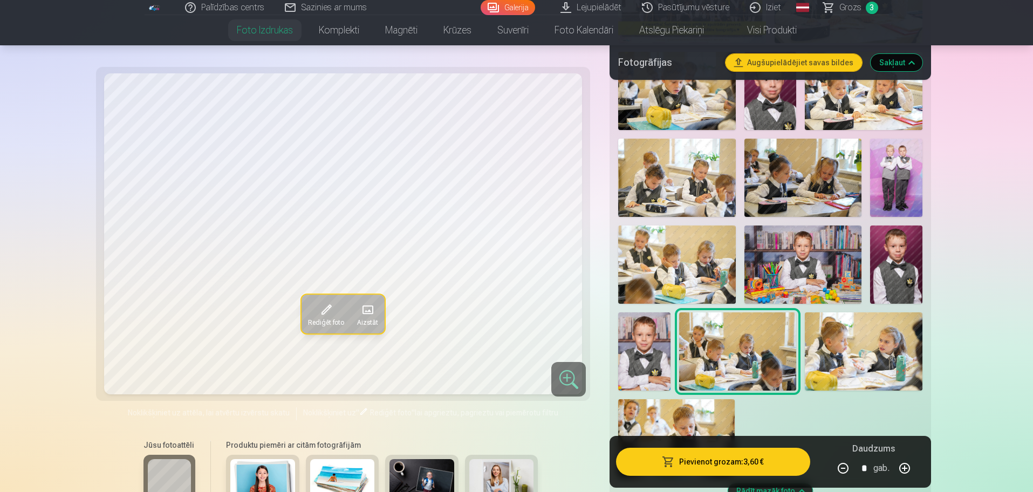
click at [682, 420] on img at bounding box center [676, 438] width 116 height 78
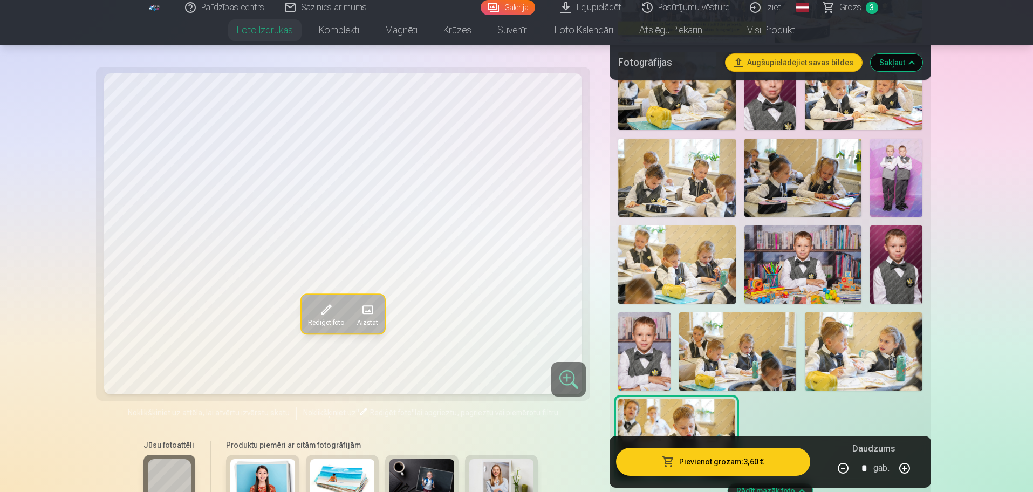
click at [736, 362] on img at bounding box center [737, 351] width 117 height 78
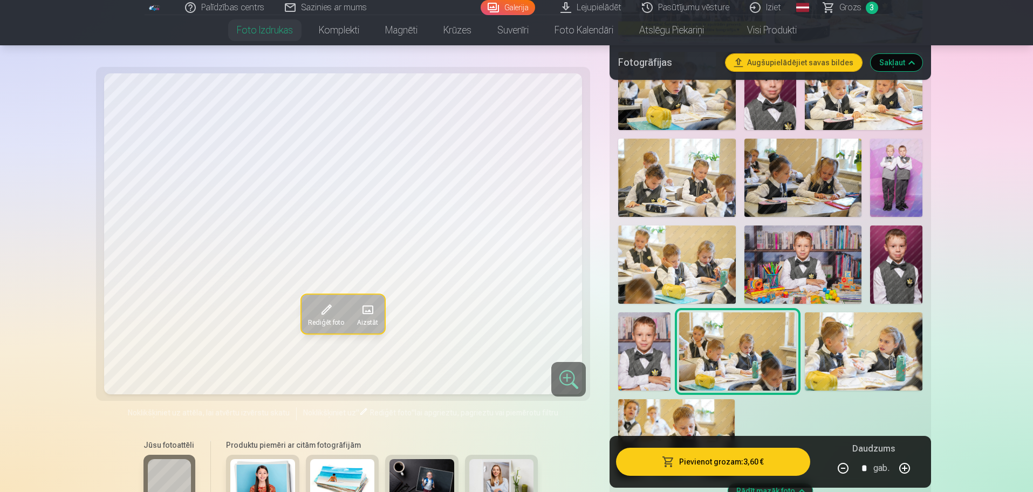
click at [762, 459] on button "Pievienot grozam : 3,60 €" at bounding box center [713, 462] width 194 height 28
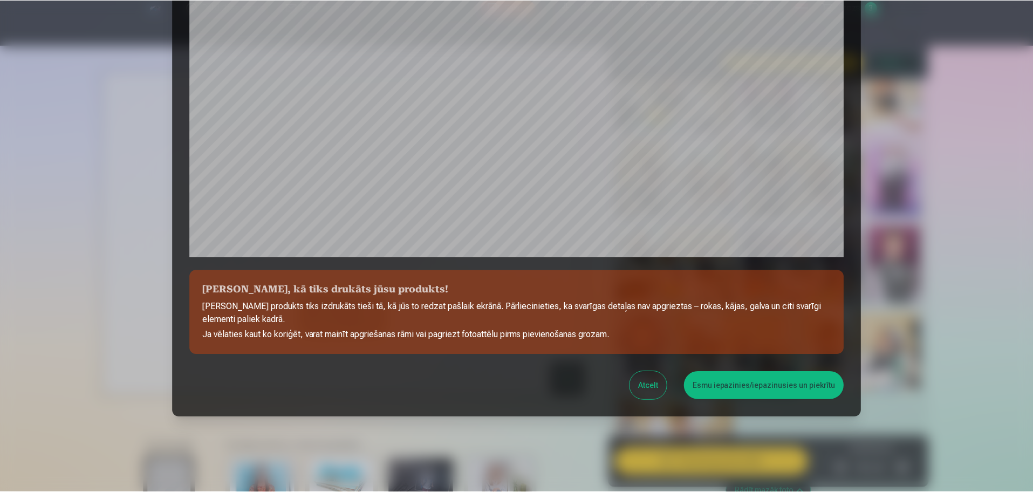
scroll to position [285, 0]
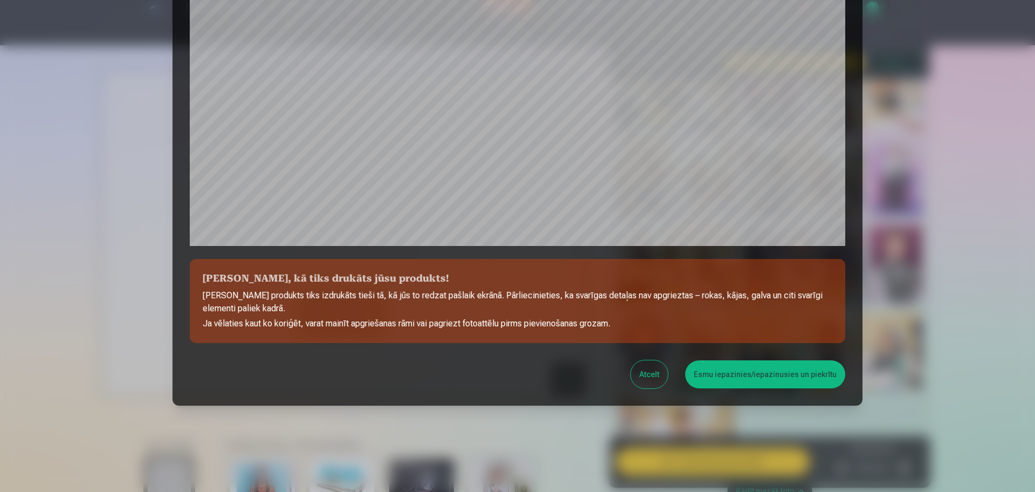
click at [747, 370] on button "Esmu iepazinies/iepazinusies un piekrītu" at bounding box center [765, 374] width 160 height 28
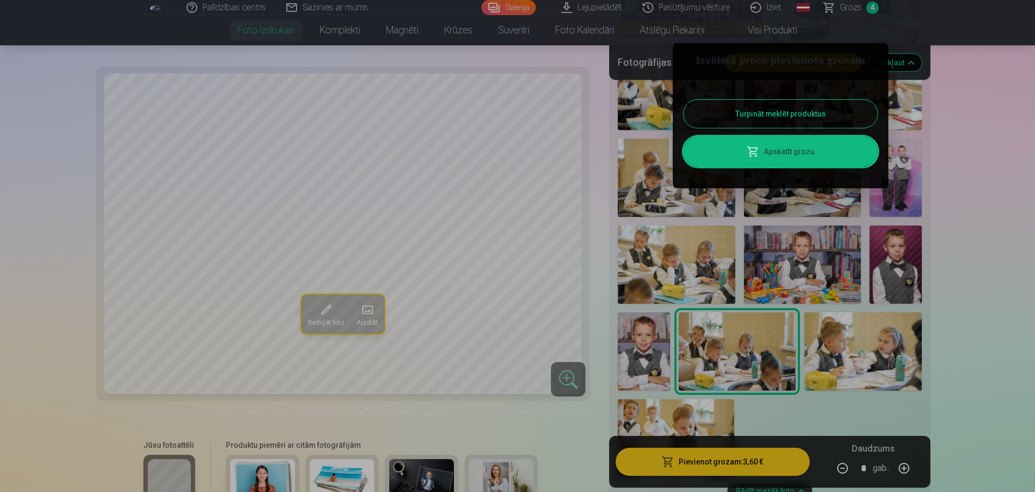
click at [781, 150] on link "Apskatīt grozu" at bounding box center [781, 151] width 194 height 30
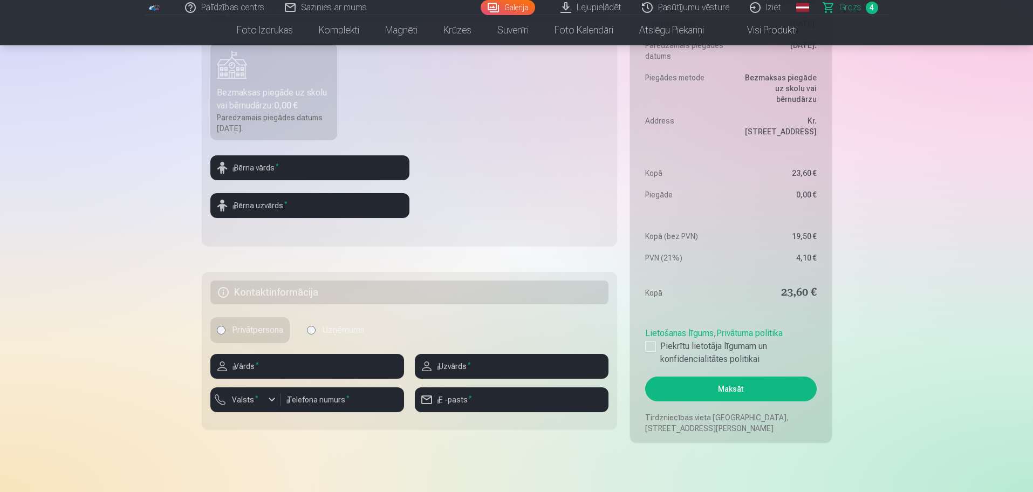
scroll to position [472, 0]
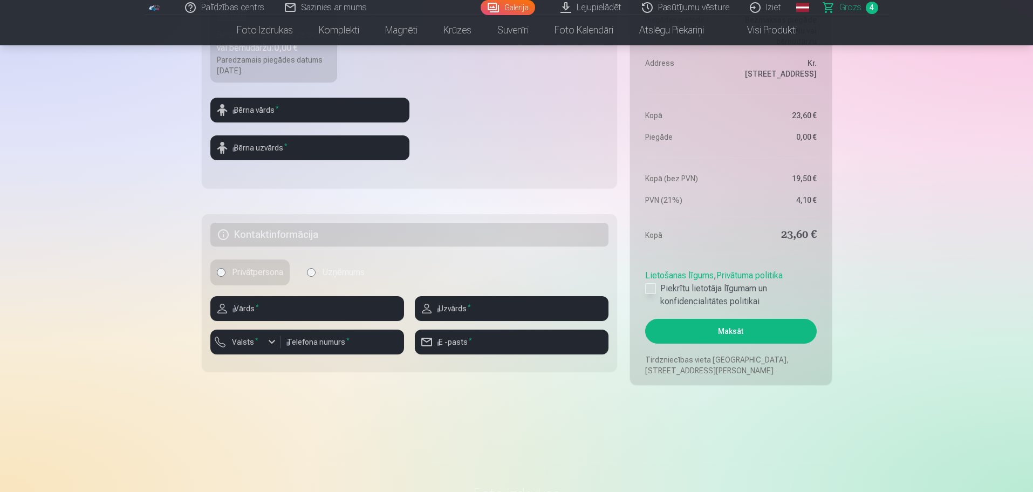
click at [651, 288] on div at bounding box center [650, 288] width 11 height 11
click at [312, 112] on input "text" at bounding box center [309, 110] width 199 height 25
type input "*"
type input "*********"
click at [275, 144] on input "text" at bounding box center [309, 147] width 199 height 25
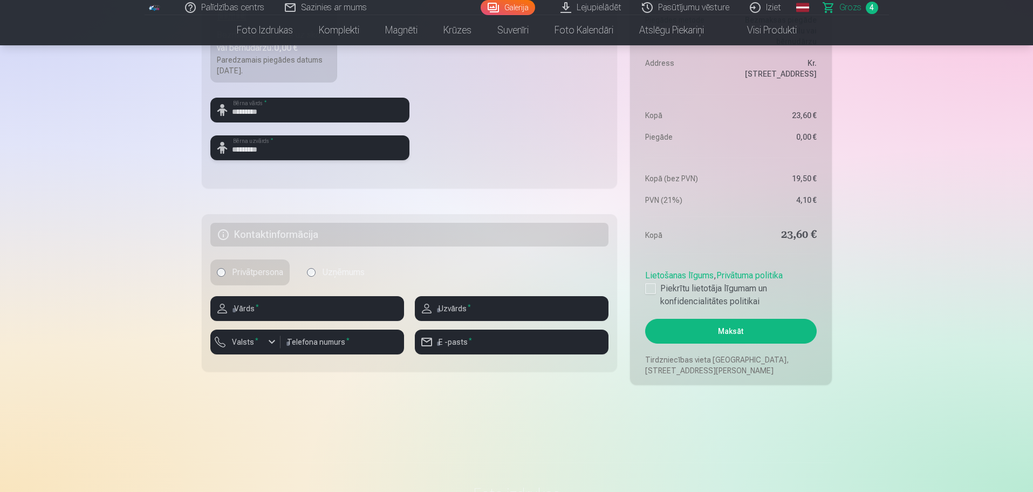
type input "*********"
click at [268, 309] on input "text" at bounding box center [307, 308] width 194 height 25
type input "****"
click at [474, 306] on input "text" at bounding box center [512, 308] width 194 height 25
type input "*********"
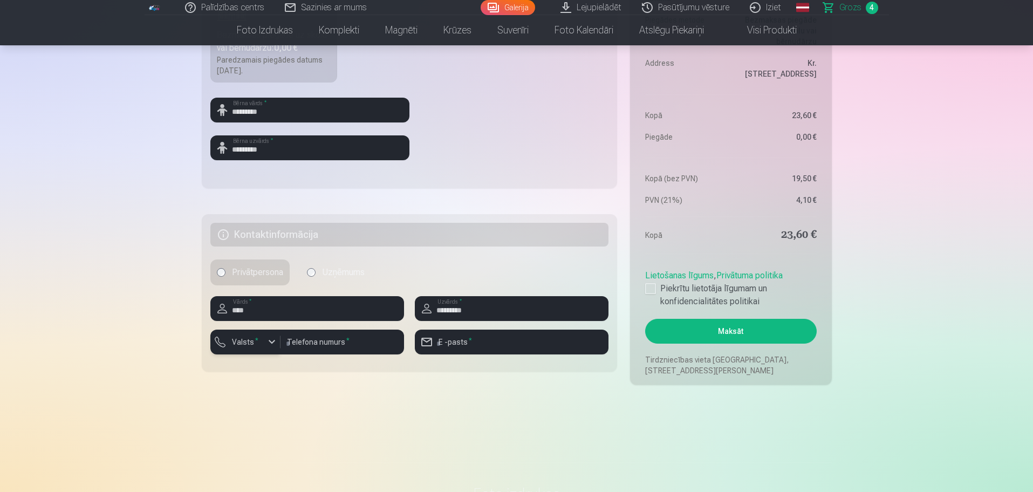
click at [271, 338] on div "button" at bounding box center [271, 341] width 13 height 13
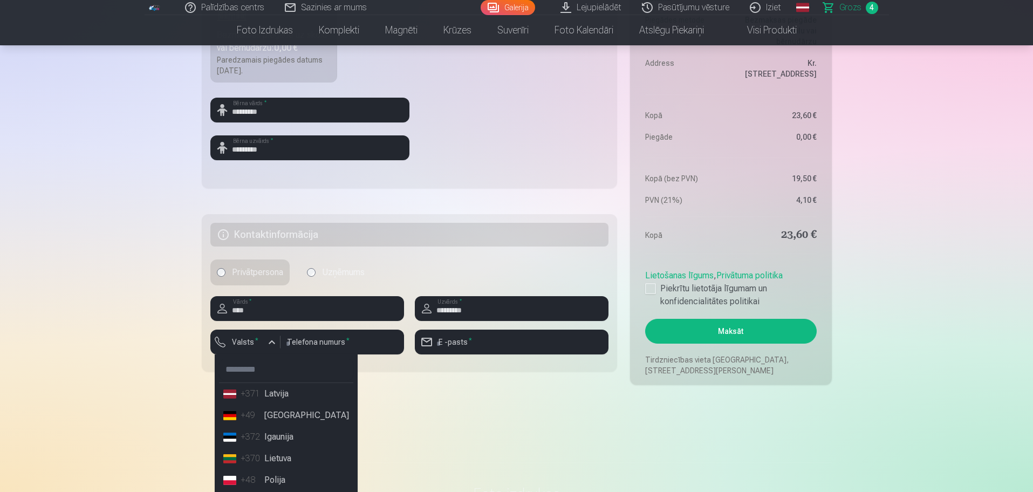
click at [270, 397] on li "+371 Latvija" at bounding box center [286, 394] width 134 height 22
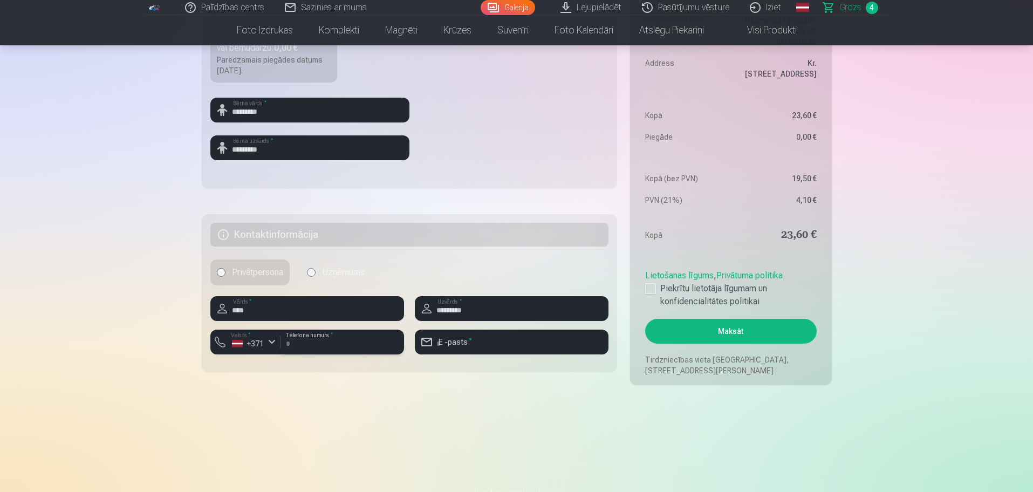
click at [327, 344] on input "number" at bounding box center [342, 342] width 124 height 25
type input "********"
click at [497, 345] on input "email" at bounding box center [512, 342] width 194 height 25
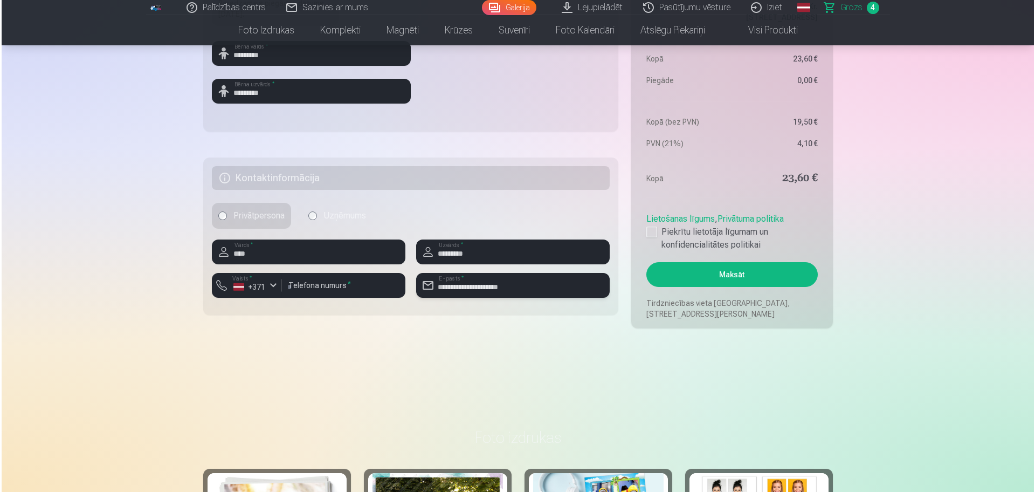
scroll to position [539, 0]
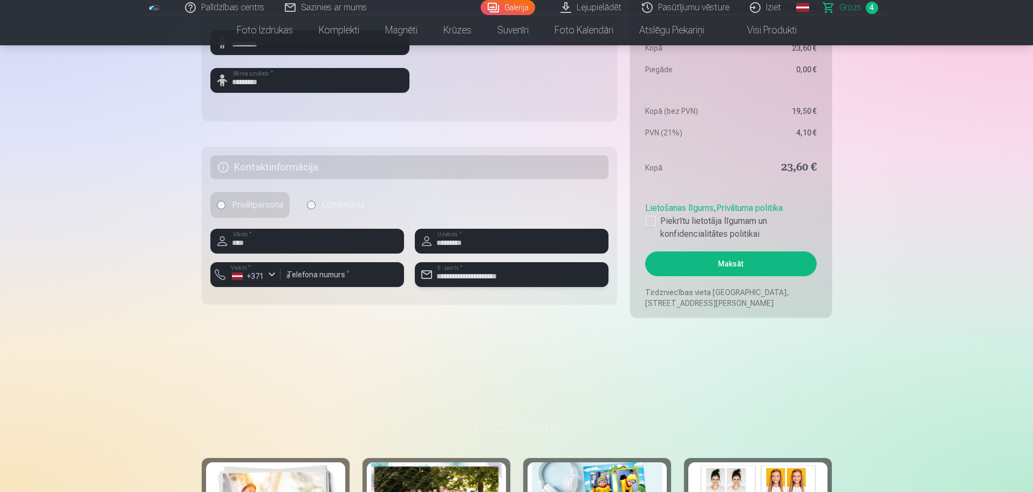
type input "**********"
click at [742, 257] on button "Maksāt" at bounding box center [730, 263] width 171 height 25
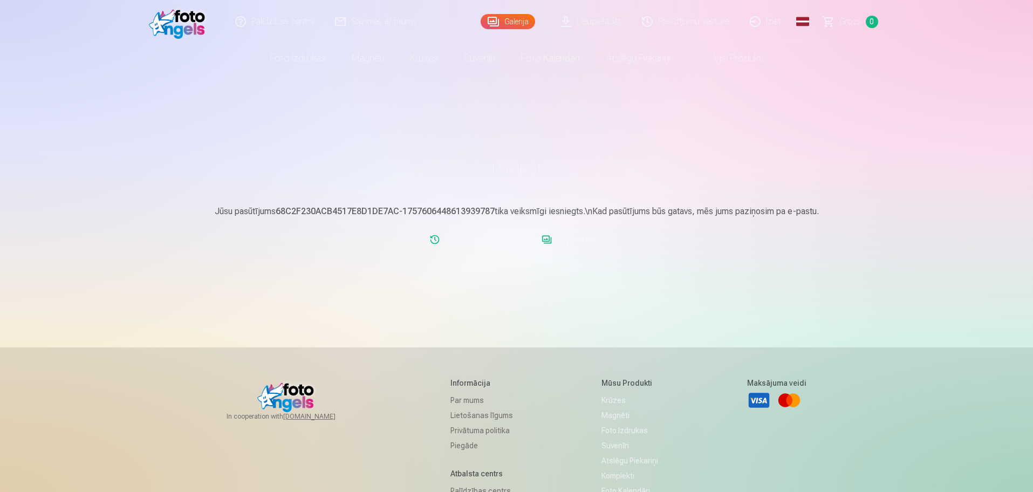
click at [765, 19] on link "Iziet" at bounding box center [766, 21] width 52 height 43
